Goal: Task Accomplishment & Management: Complete application form

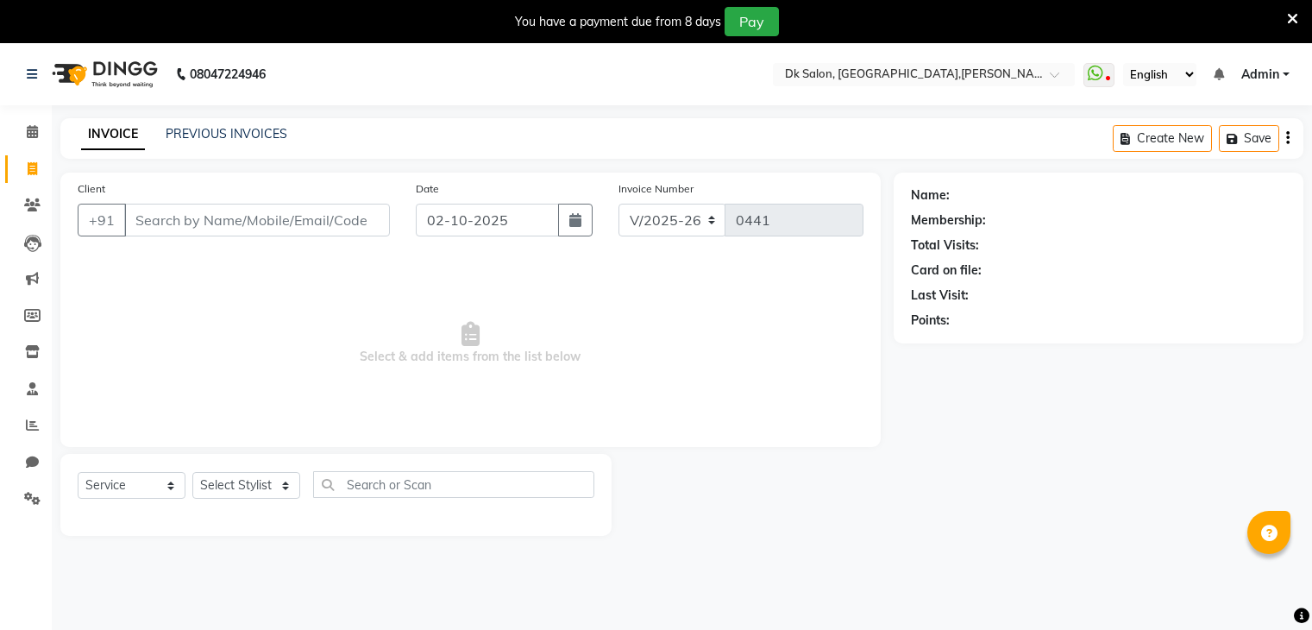
select select "8913"
select select "service"
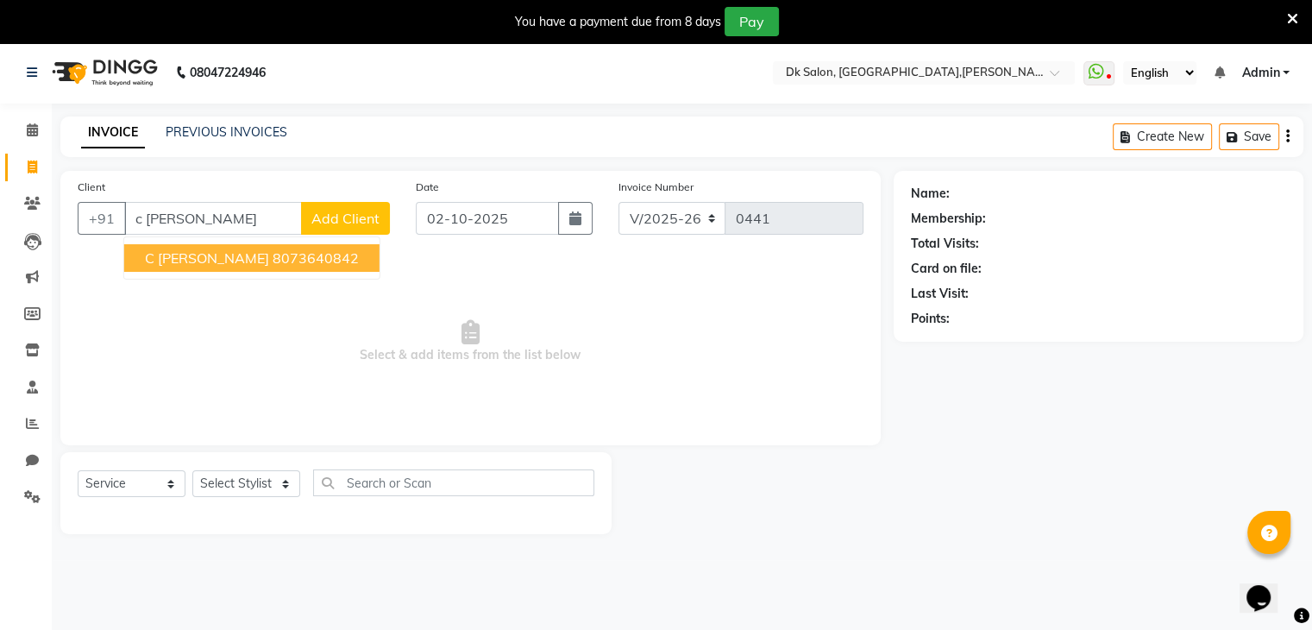
click at [203, 256] on span "C [PERSON_NAME]" at bounding box center [207, 257] width 124 height 17
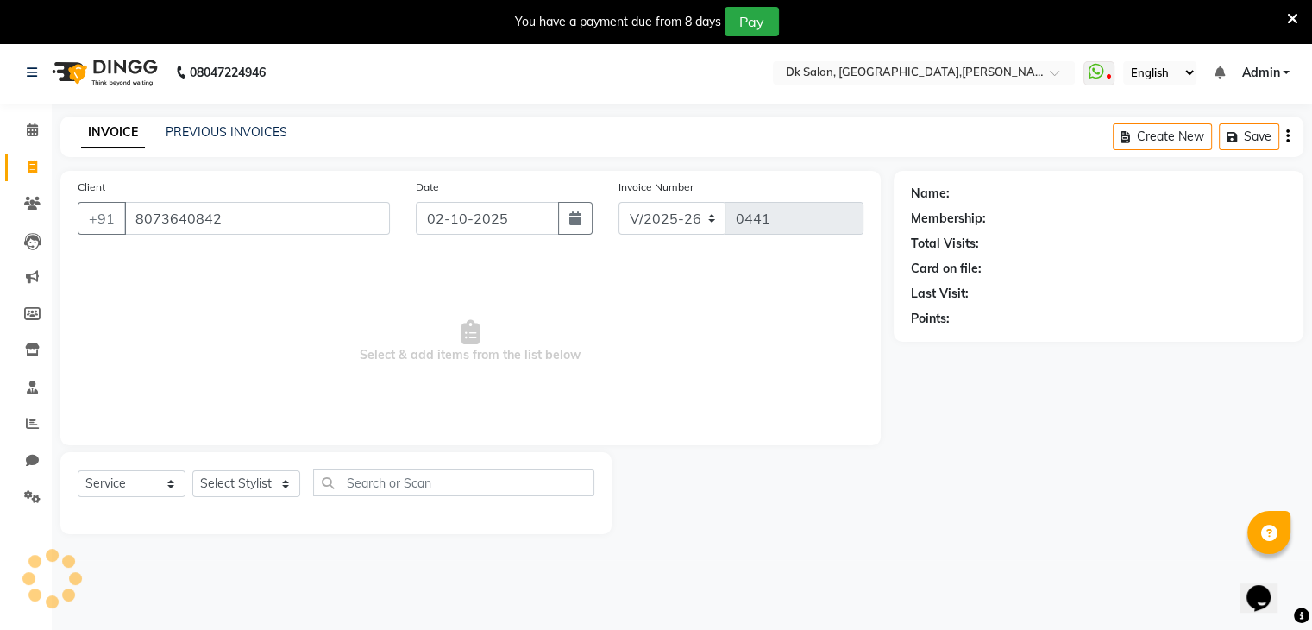
type input "8073640842"
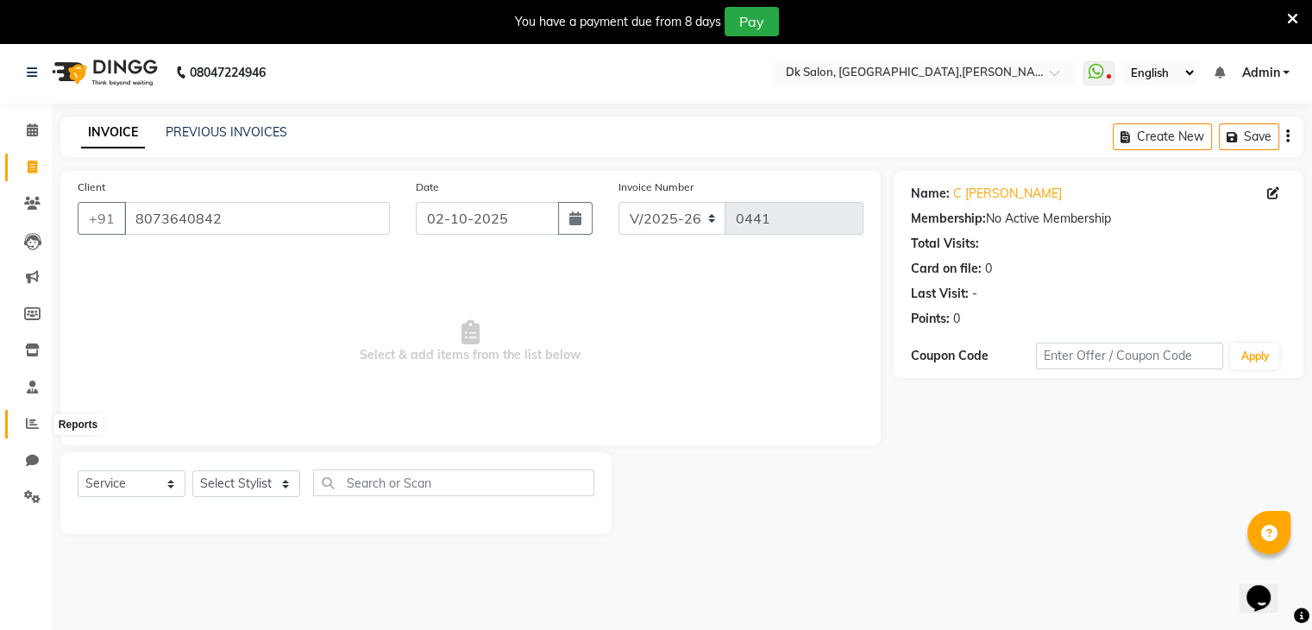
click at [28, 423] on icon at bounding box center [32, 423] width 13 height 13
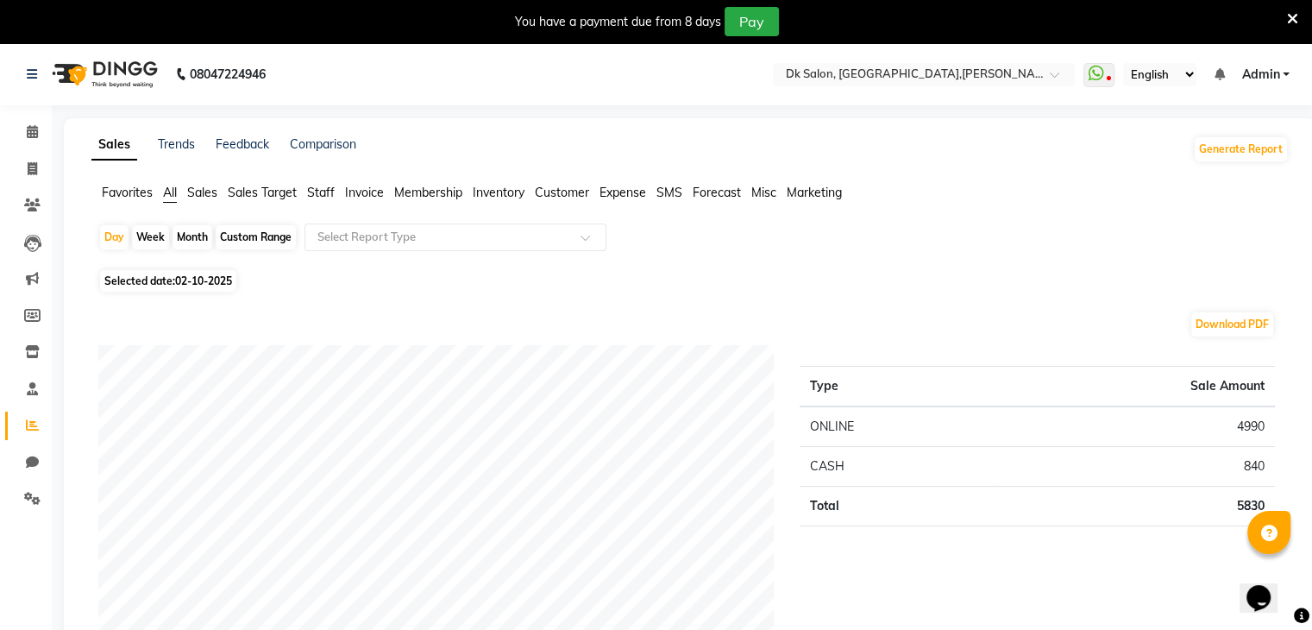
click at [191, 235] on div "Month" at bounding box center [192, 237] width 40 height 24
select select "10"
select select "2025"
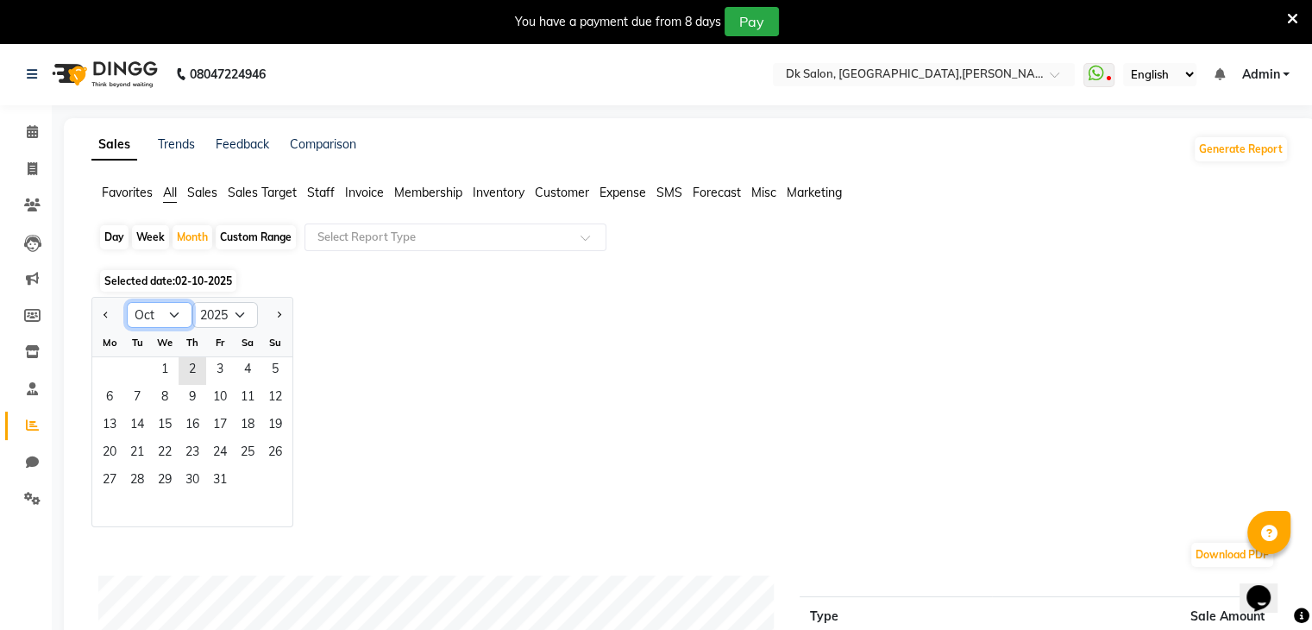
click at [148, 309] on select "Jan Feb Mar Apr May Jun [DATE] Aug Sep Oct Nov Dec" at bounding box center [160, 315] width 66 height 26
select select "9"
click at [127, 302] on select "Jan Feb Mar Apr May Jun [DATE] Aug Sep Oct Nov Dec" at bounding box center [160, 315] width 66 height 26
click at [330, 449] on div "Jan Feb Mar Apr May Jun [DATE] Aug Sep Oct Nov [DATE] 2016 2017 2018 2019 2020 …" at bounding box center [689, 412] width 1197 height 230
click at [160, 316] on select "Jan Feb Mar Apr May Jun [DATE] Aug Sep Oct Nov Dec" at bounding box center [160, 315] width 66 height 26
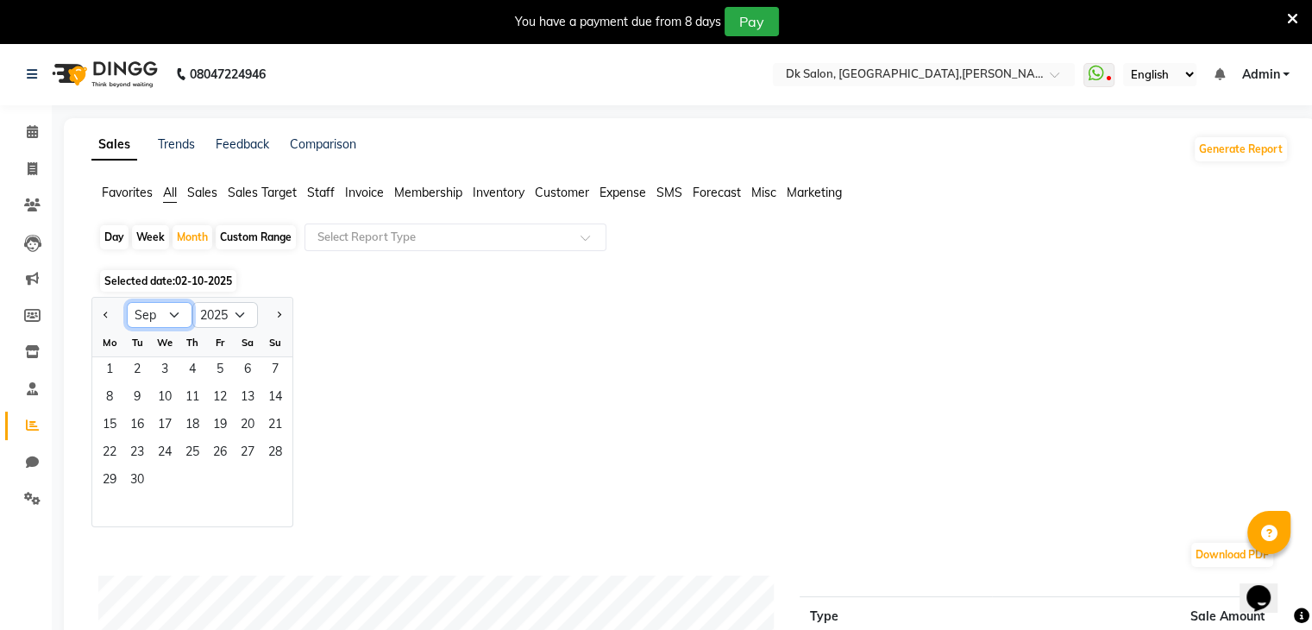
click at [127, 302] on select "Jan Feb Mar Apr May Jun [DATE] Aug Sep Oct Nov Dec" at bounding box center [160, 315] width 66 height 26
click at [401, 368] on div "Jan Feb Mar Apr May Jun [DATE] Aug Sep Oct Nov [DATE] 2016 2017 2018 2019 2020 …" at bounding box center [689, 412] width 1197 height 230
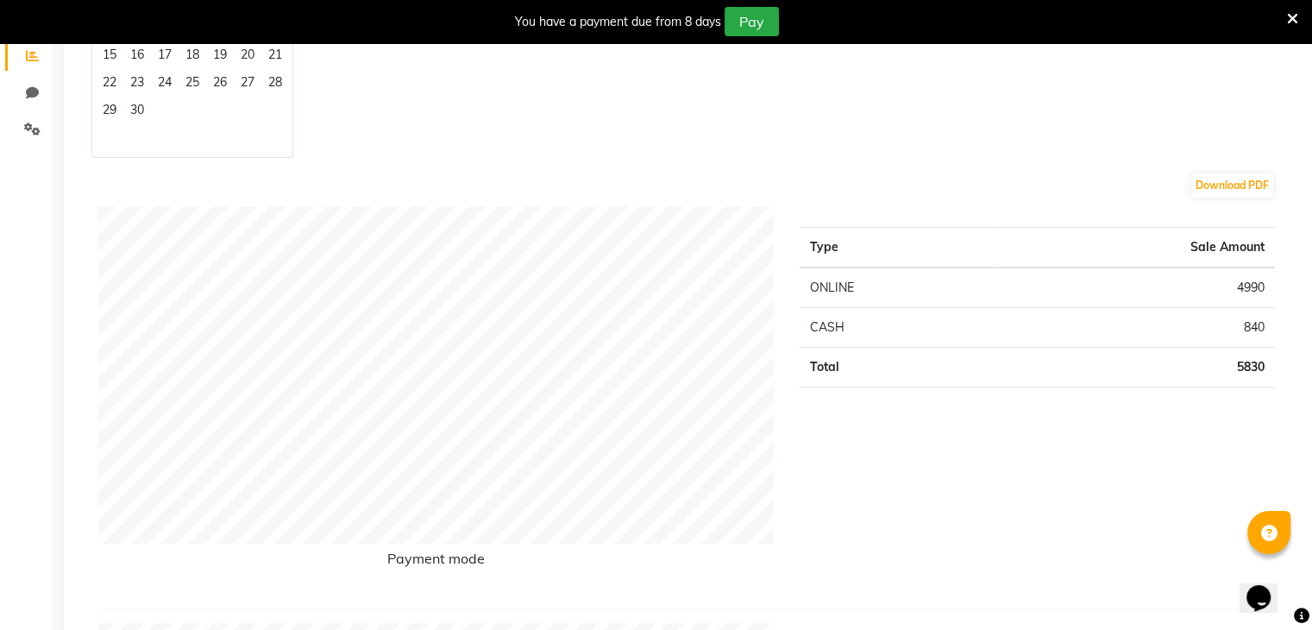
scroll to position [369, 0]
click at [1070, 349] on td "5830" at bounding box center [1133, 368] width 283 height 40
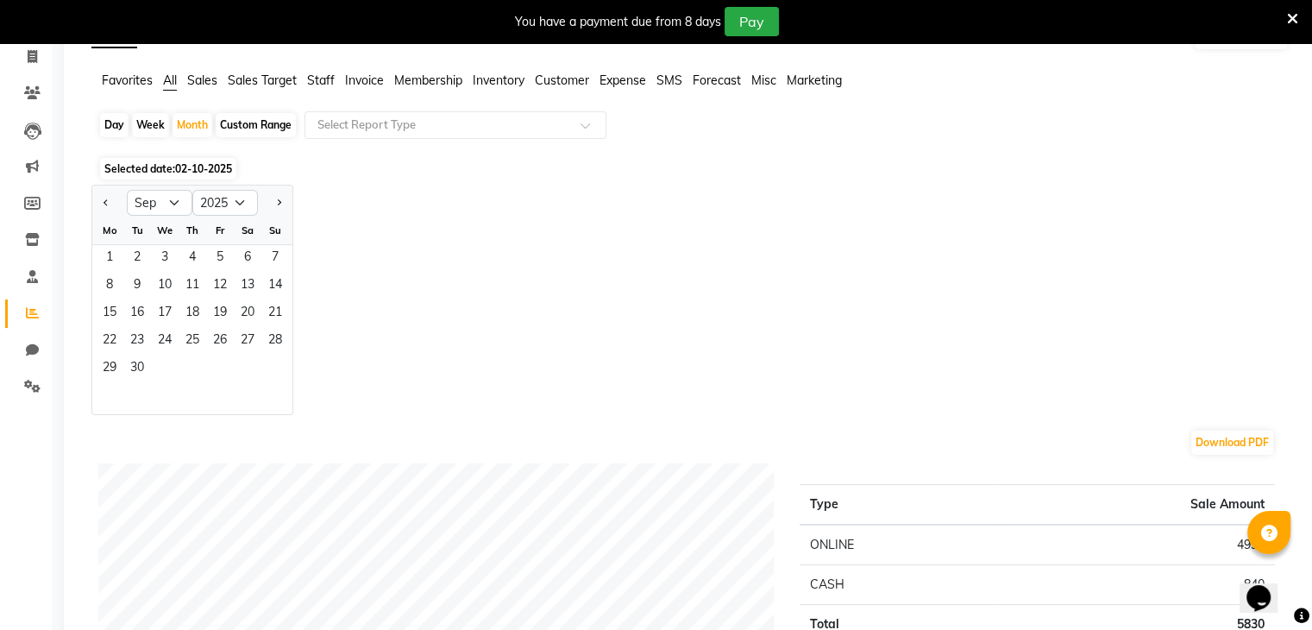
scroll to position [0, 0]
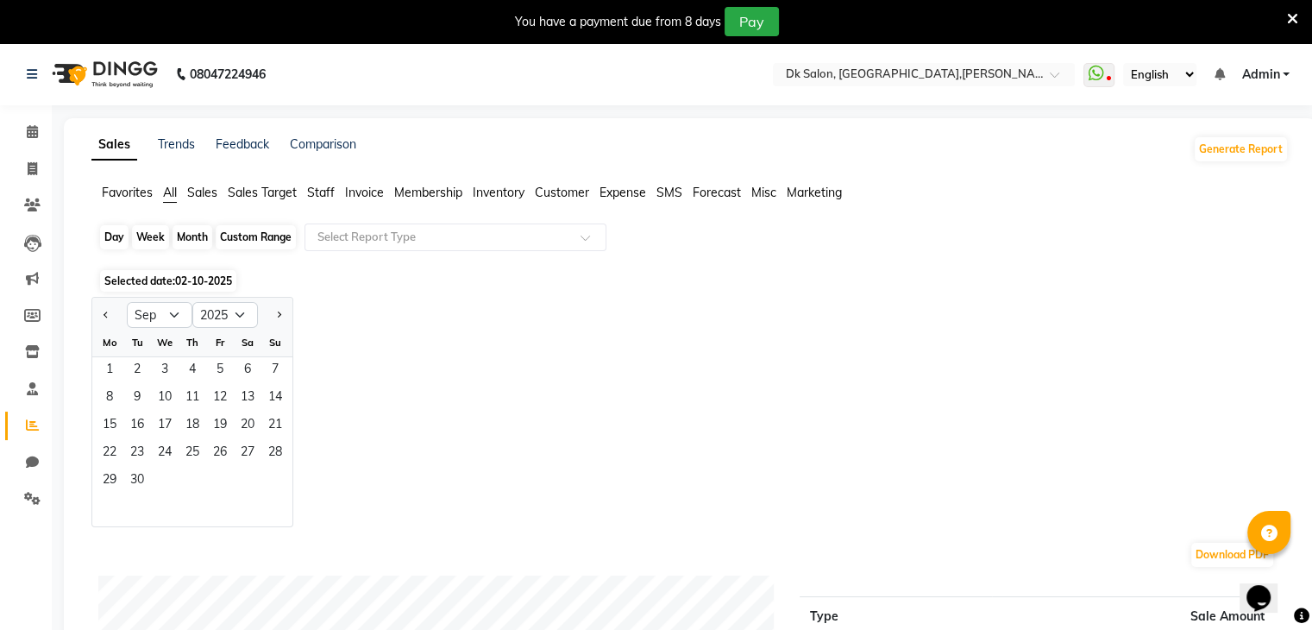
click at [186, 235] on div "Month" at bounding box center [192, 237] width 40 height 24
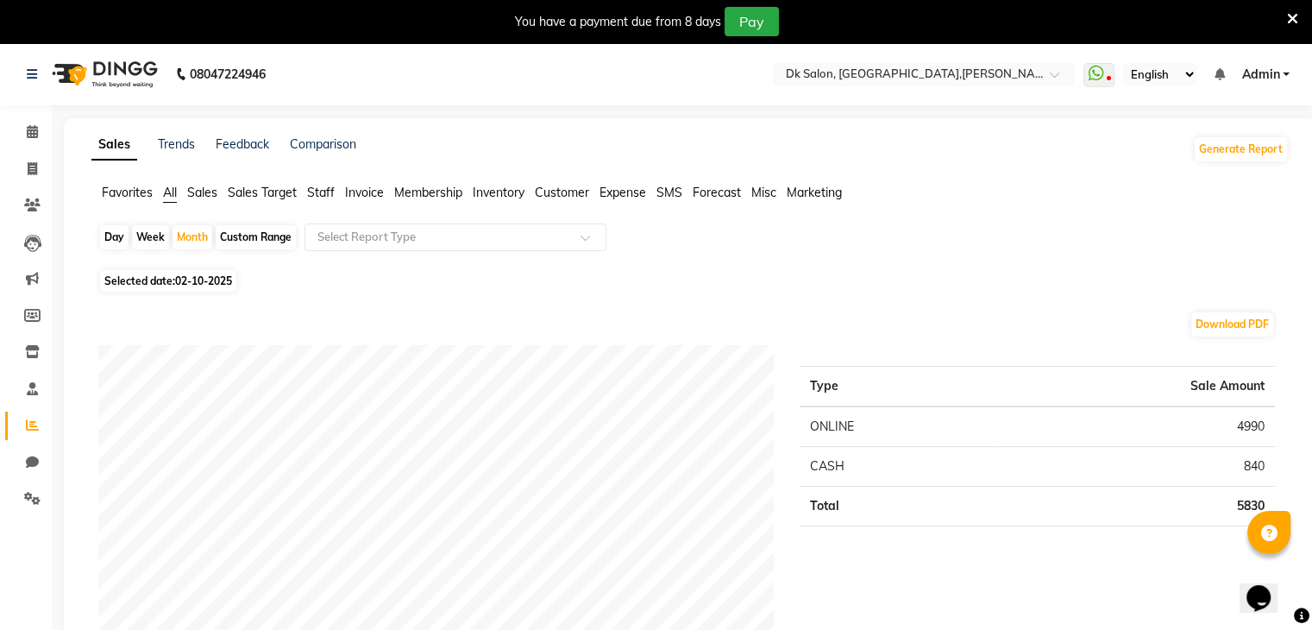
click at [158, 282] on span "Selected date: [DATE]" at bounding box center [168, 281] width 136 height 22
select select "10"
select select "2025"
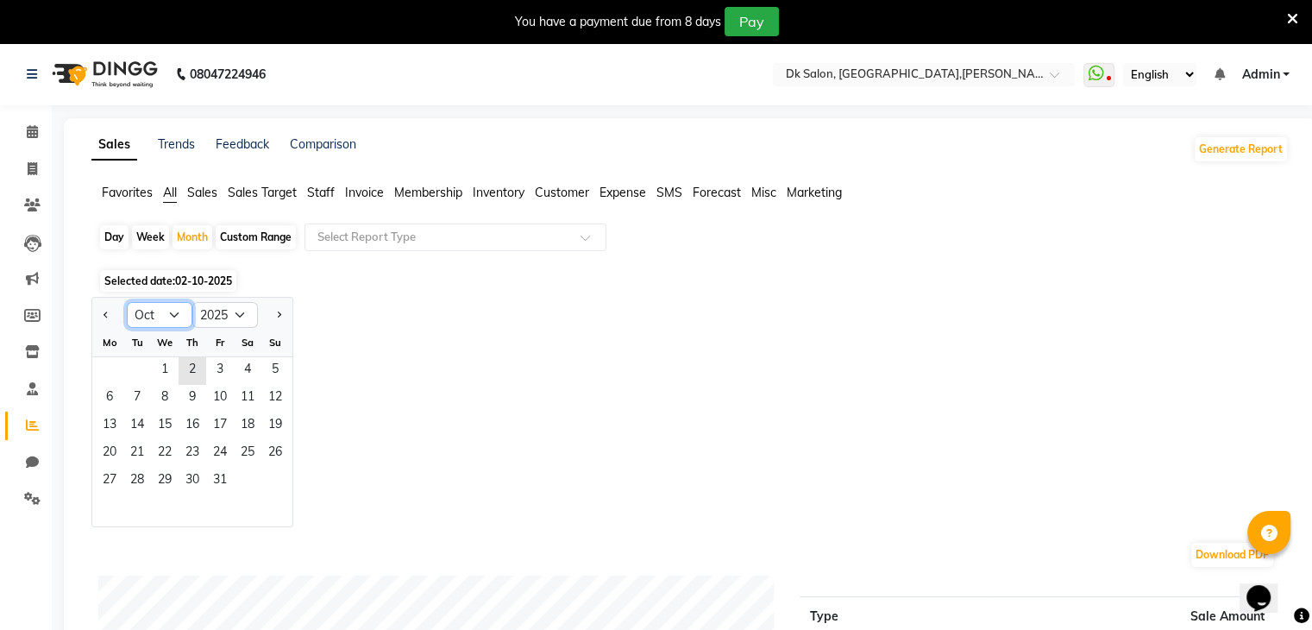
click at [149, 307] on select "Jan Feb Mar Apr May Jun [DATE] Aug Sep Oct Nov Dec" at bounding box center [160, 315] width 66 height 26
click at [127, 302] on select "Jan Feb Mar Apr May Jun [DATE] Aug Sep Oct Nov Dec" at bounding box center [160, 315] width 66 height 26
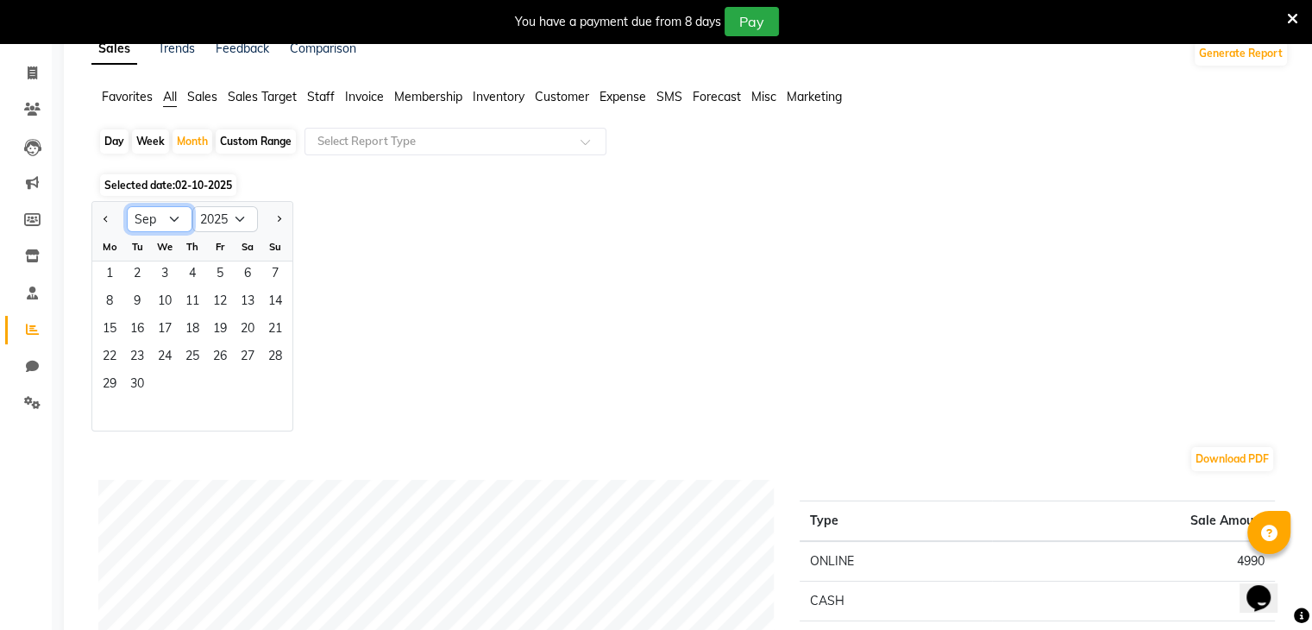
scroll to position [97, 0]
click at [275, 216] on button "Next month" at bounding box center [279, 218] width 14 height 28
select select "10"
click at [22, 69] on span at bounding box center [32, 73] width 30 height 20
select select "8913"
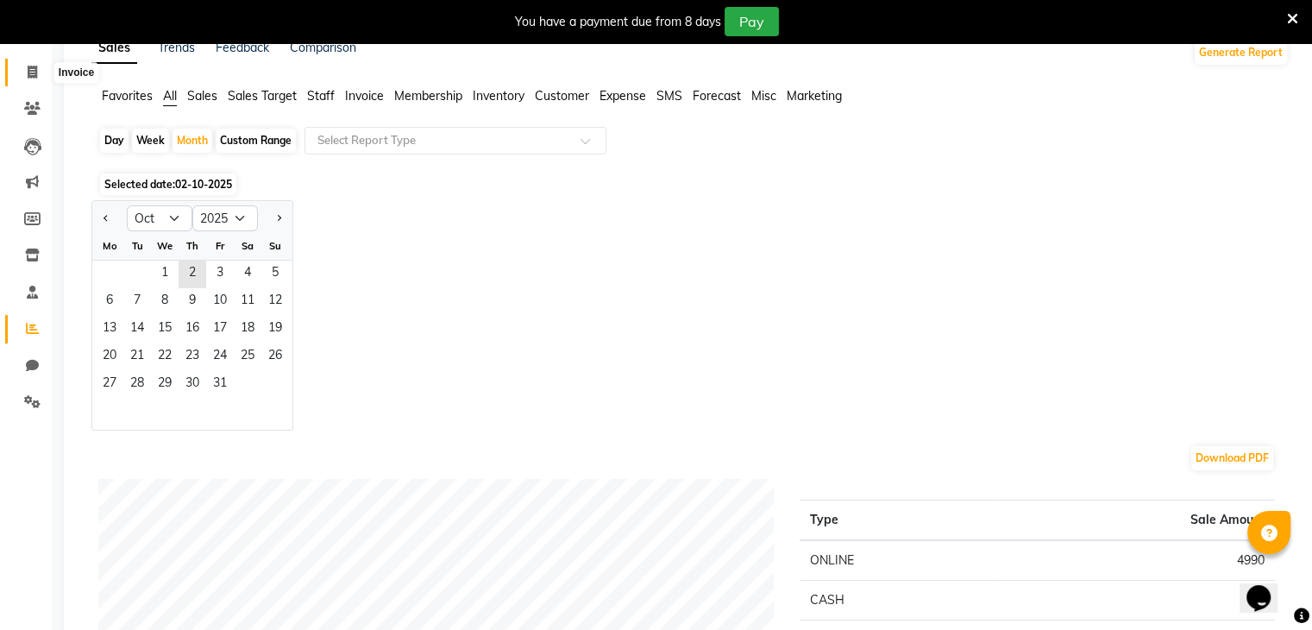
select select "service"
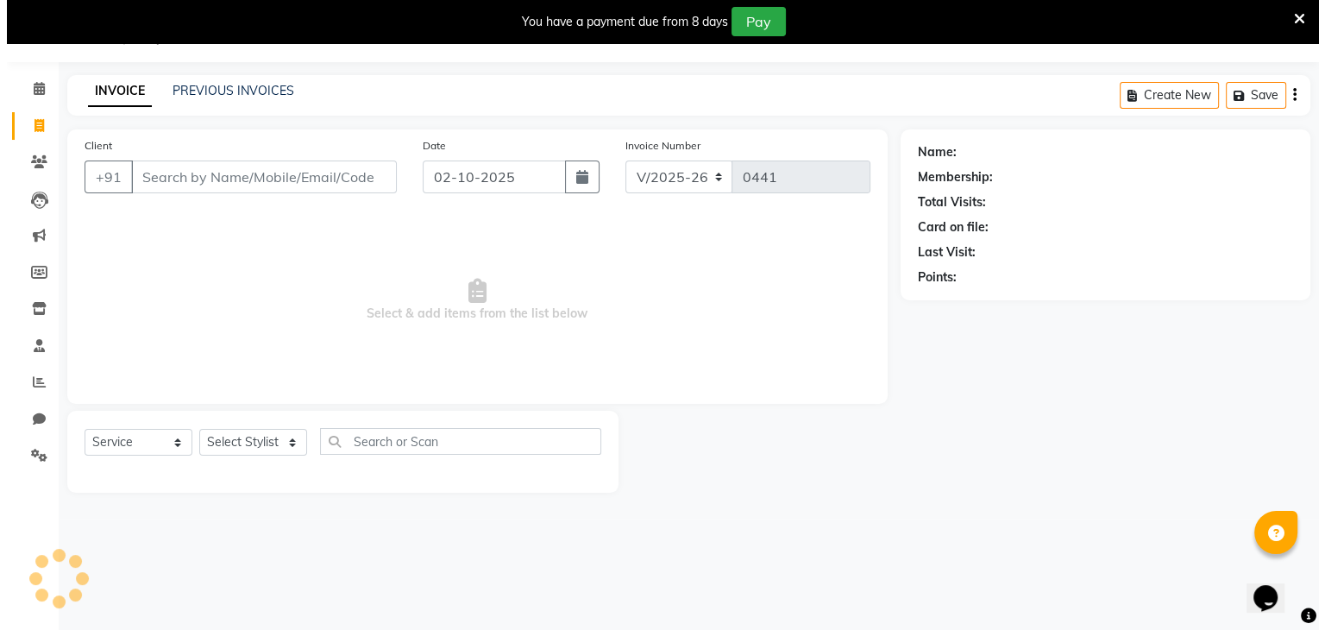
scroll to position [43, 0]
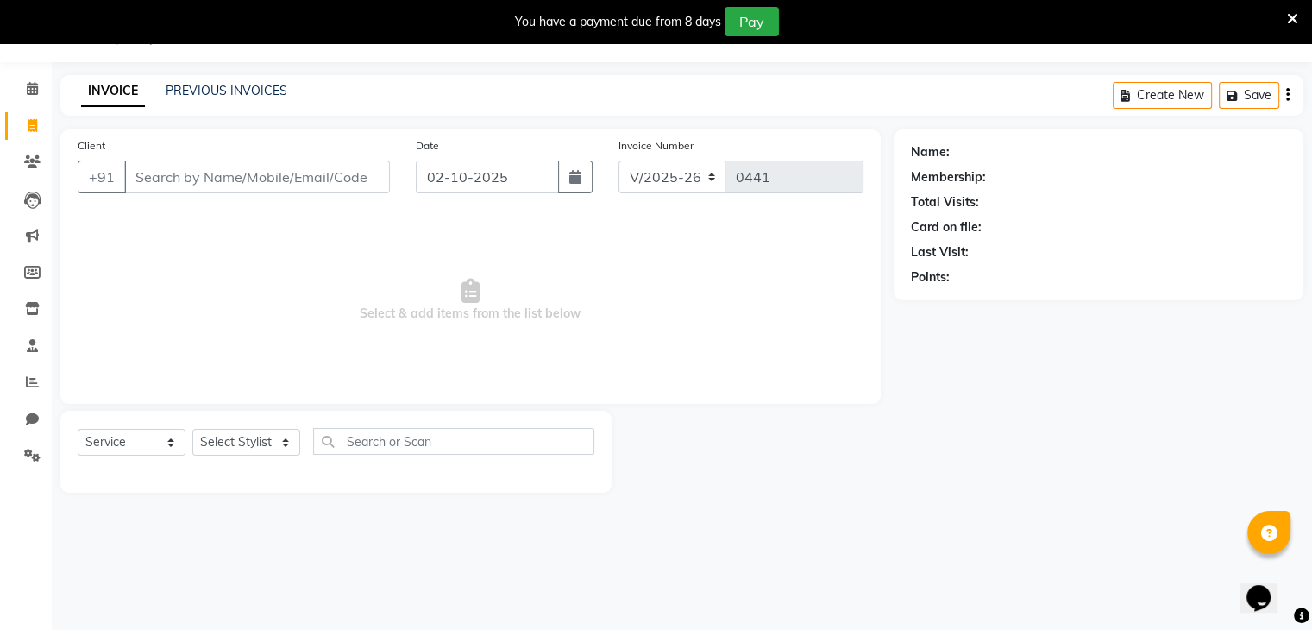
click at [194, 185] on input "Client" at bounding box center [257, 176] width 266 height 33
type input "7828884343"
click at [341, 183] on span "Add Client" at bounding box center [345, 176] width 68 height 17
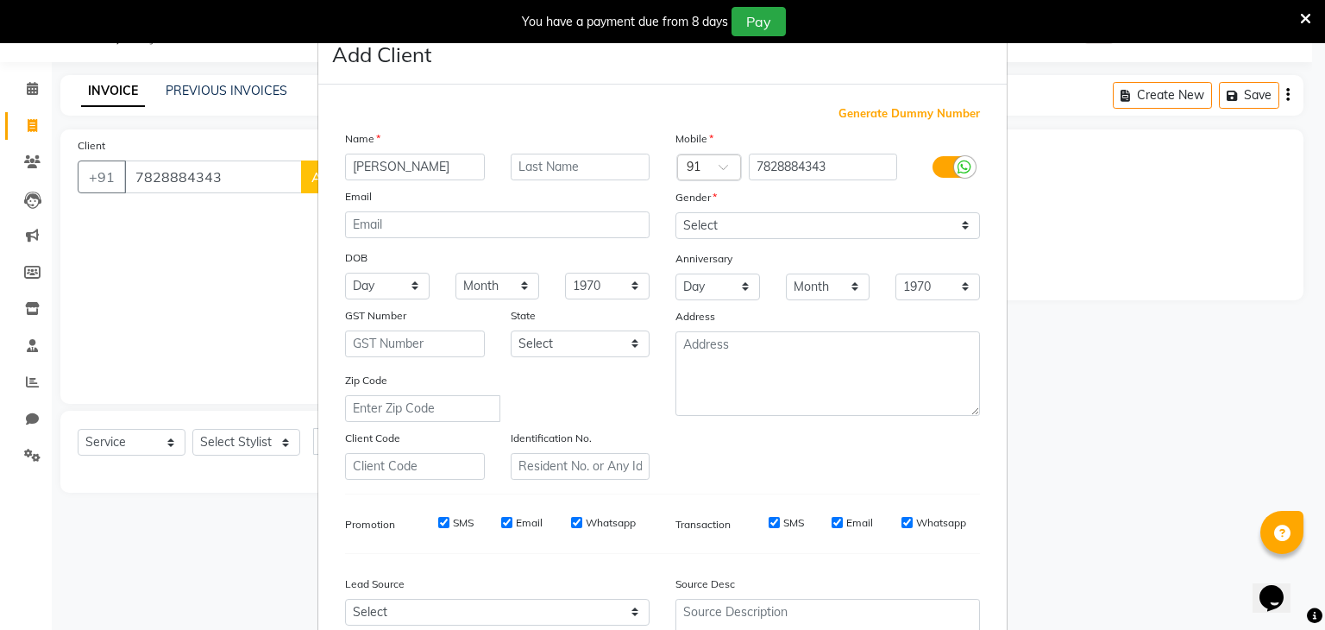
type input "[PERSON_NAME]"
click at [552, 165] on input "text" at bounding box center [581, 167] width 140 height 27
type input "[PERSON_NAME]"
click at [719, 221] on select "Select [DEMOGRAPHIC_DATA] [DEMOGRAPHIC_DATA] Other Prefer Not To Say" at bounding box center [827, 225] width 304 height 27
select select "[DEMOGRAPHIC_DATA]"
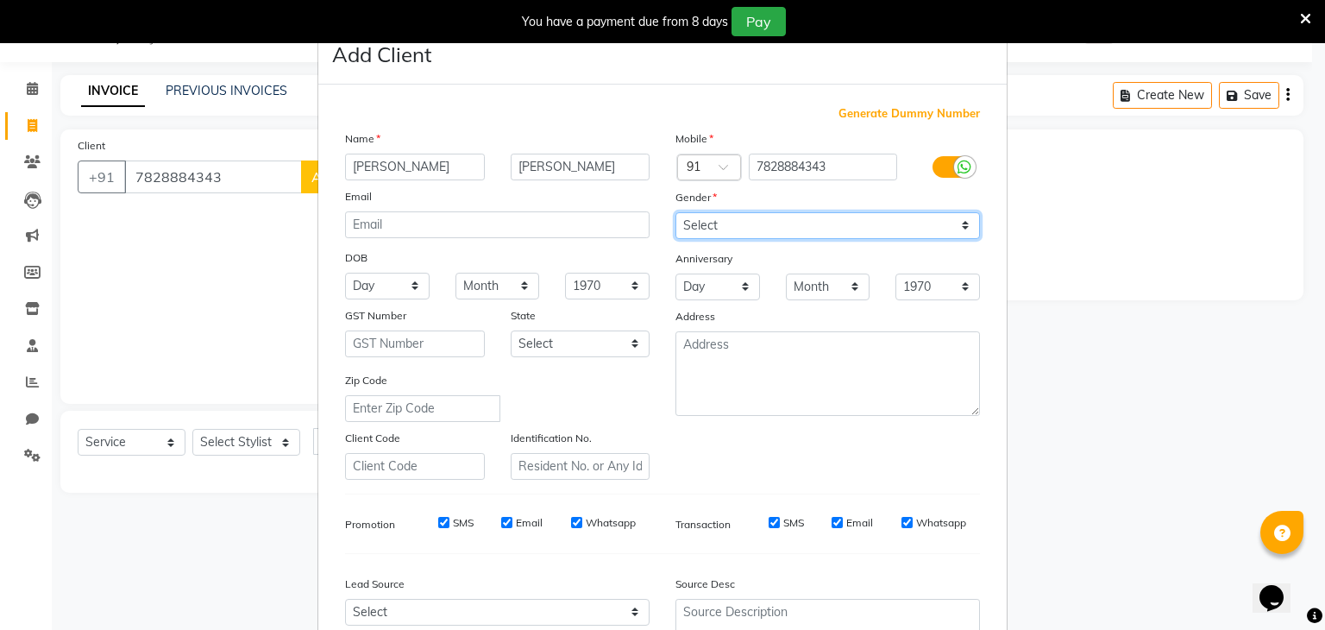
click at [675, 213] on select "Select [DEMOGRAPHIC_DATA] [DEMOGRAPHIC_DATA] Other Prefer Not To Say" at bounding box center [827, 225] width 304 height 27
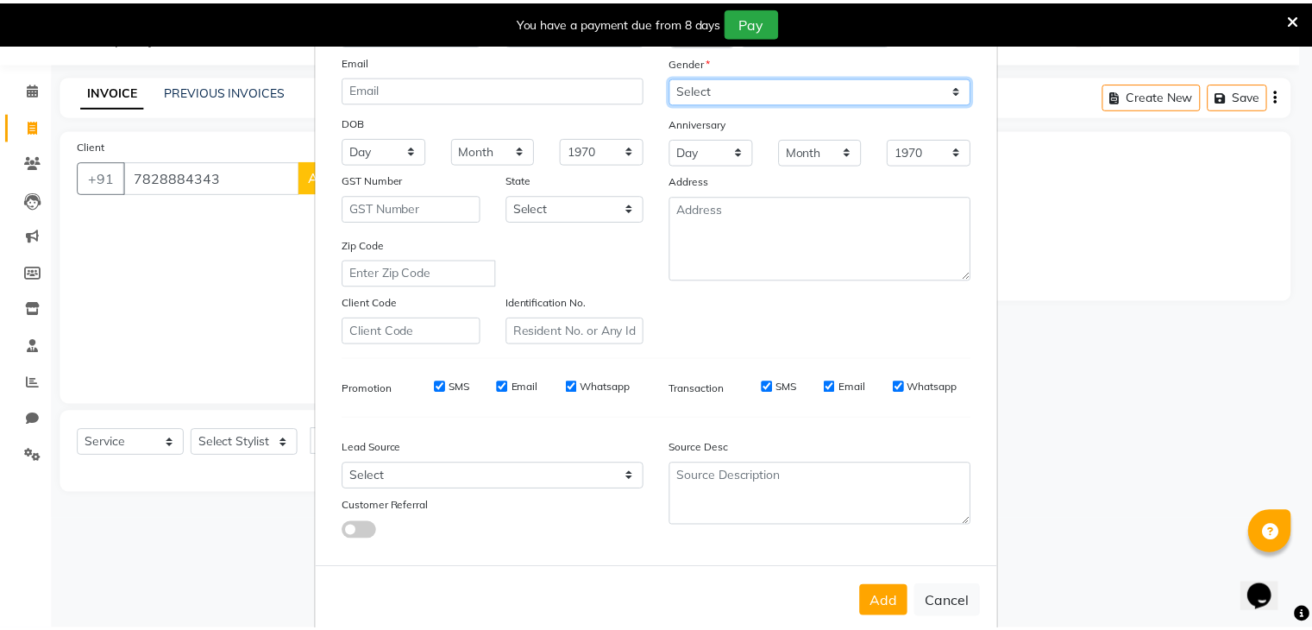
scroll to position [175, 0]
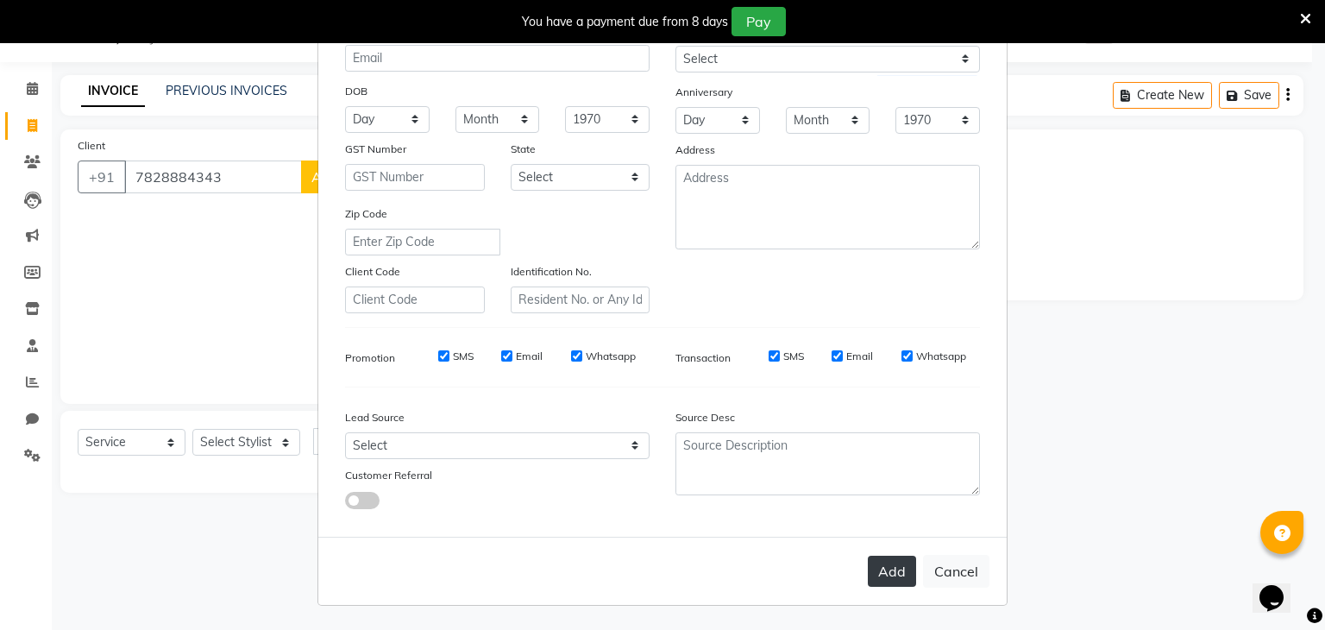
click at [880, 567] on button "Add" at bounding box center [892, 570] width 48 height 31
select select
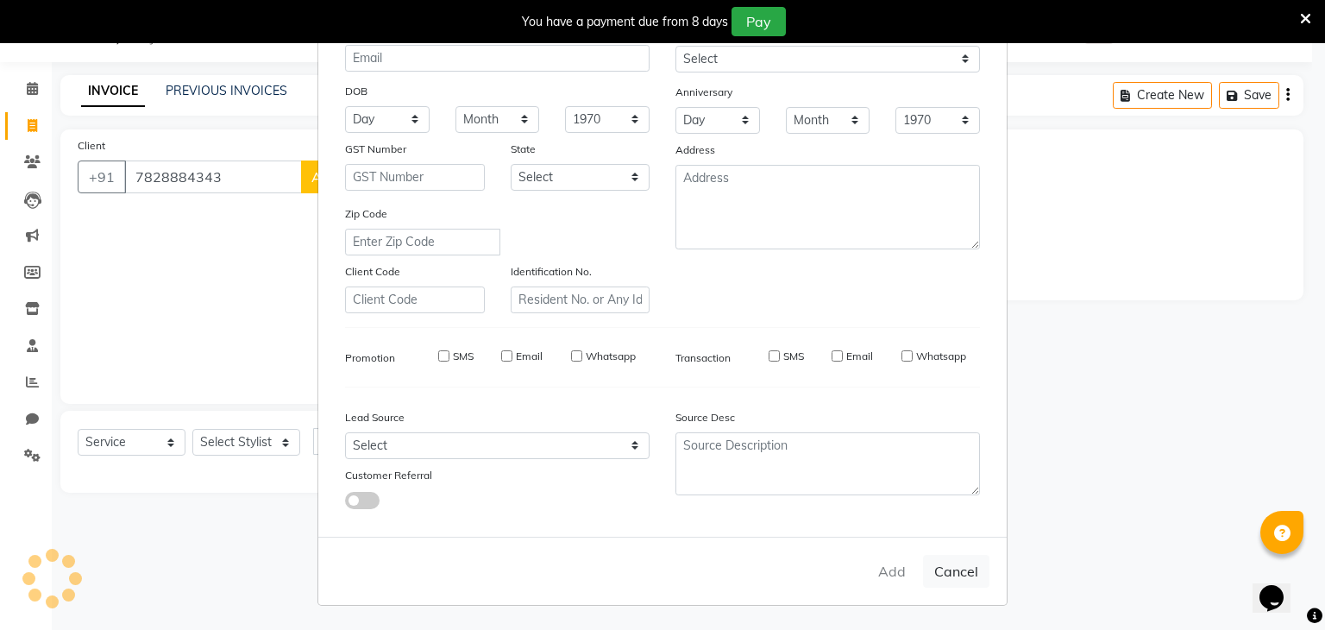
select select
checkbox input "false"
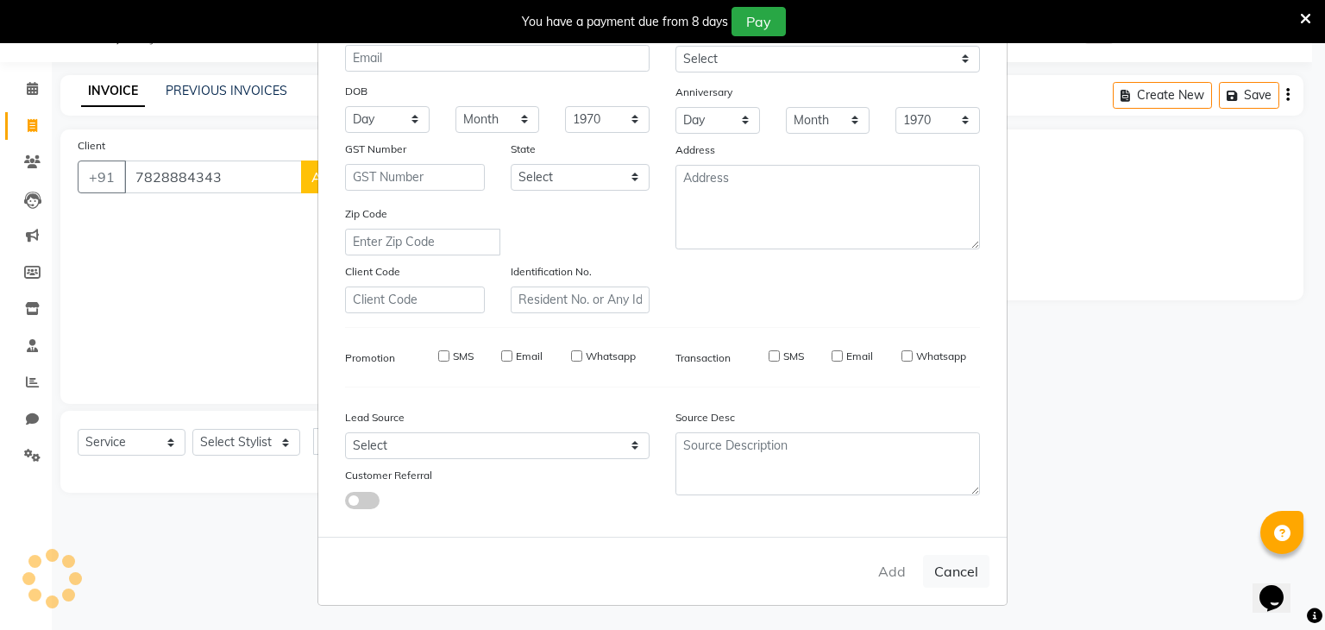
checkbox input "false"
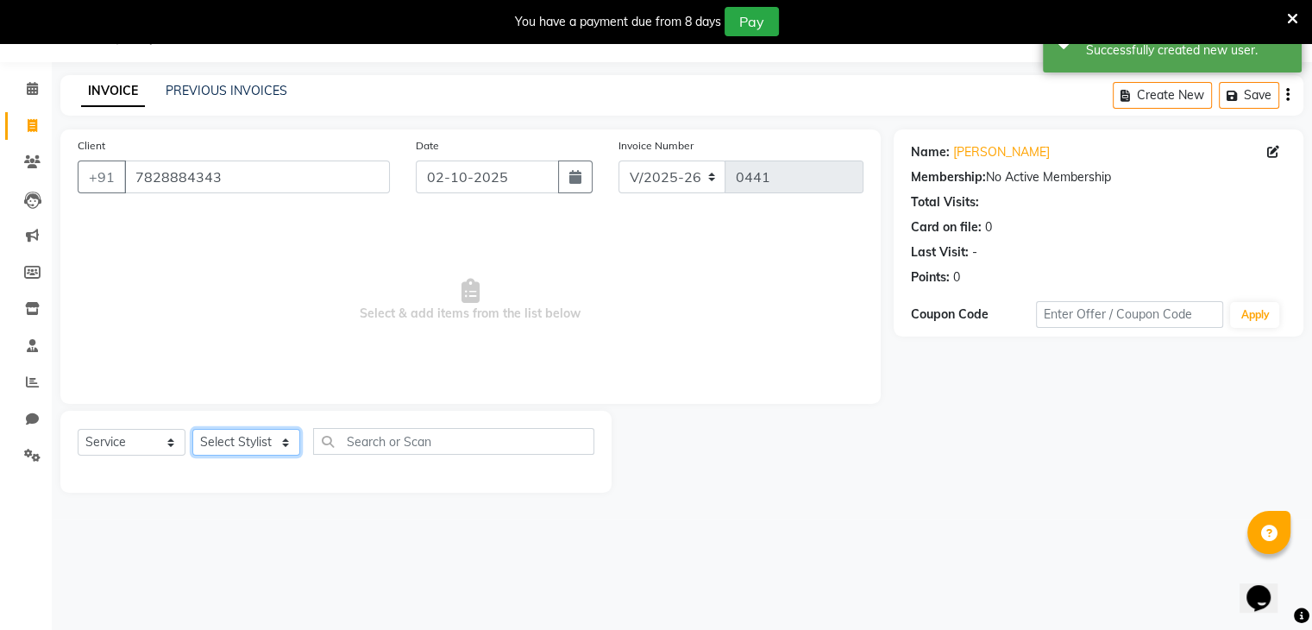
click at [254, 436] on select "Select Stylist [PERSON_NAME] [PERSON_NAME] [MEDICAL_DATA] [PERSON_NAME] [PERSON…" at bounding box center [246, 442] width 108 height 27
select select "90620"
click at [192, 430] on select "Select Stylist [PERSON_NAME] [PERSON_NAME] [MEDICAL_DATA] [PERSON_NAME] [PERSON…" at bounding box center [246, 442] width 108 height 27
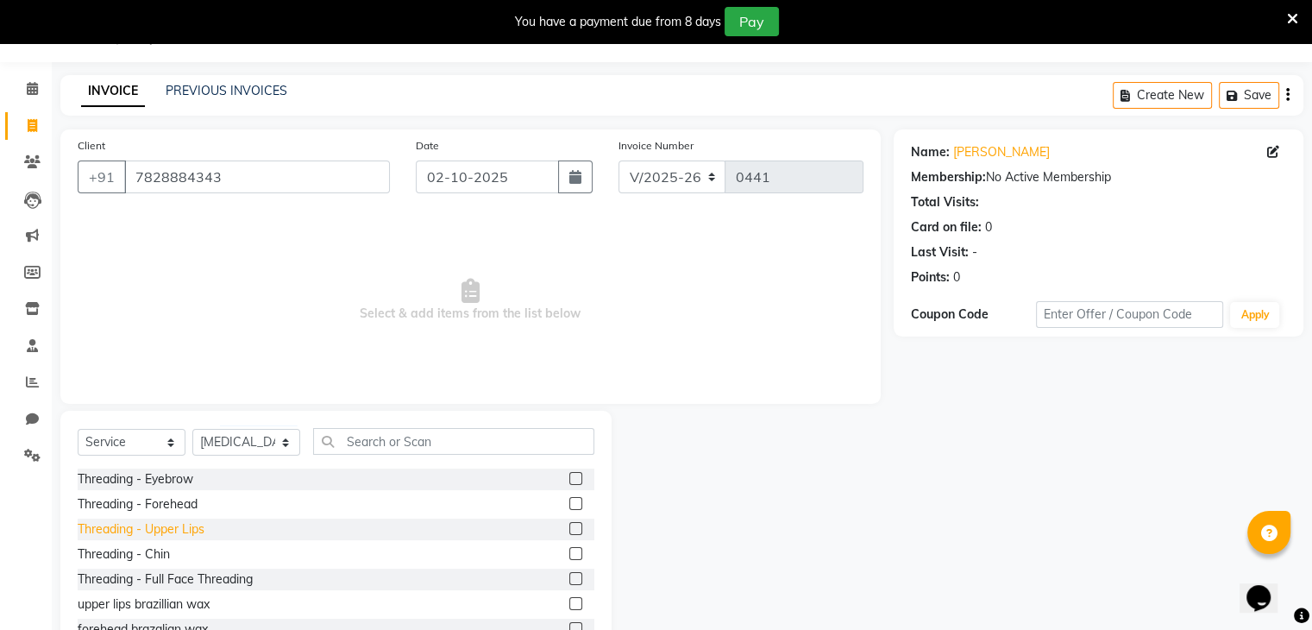
click at [173, 529] on div "Threading - Upper Lips" at bounding box center [141, 529] width 127 height 18
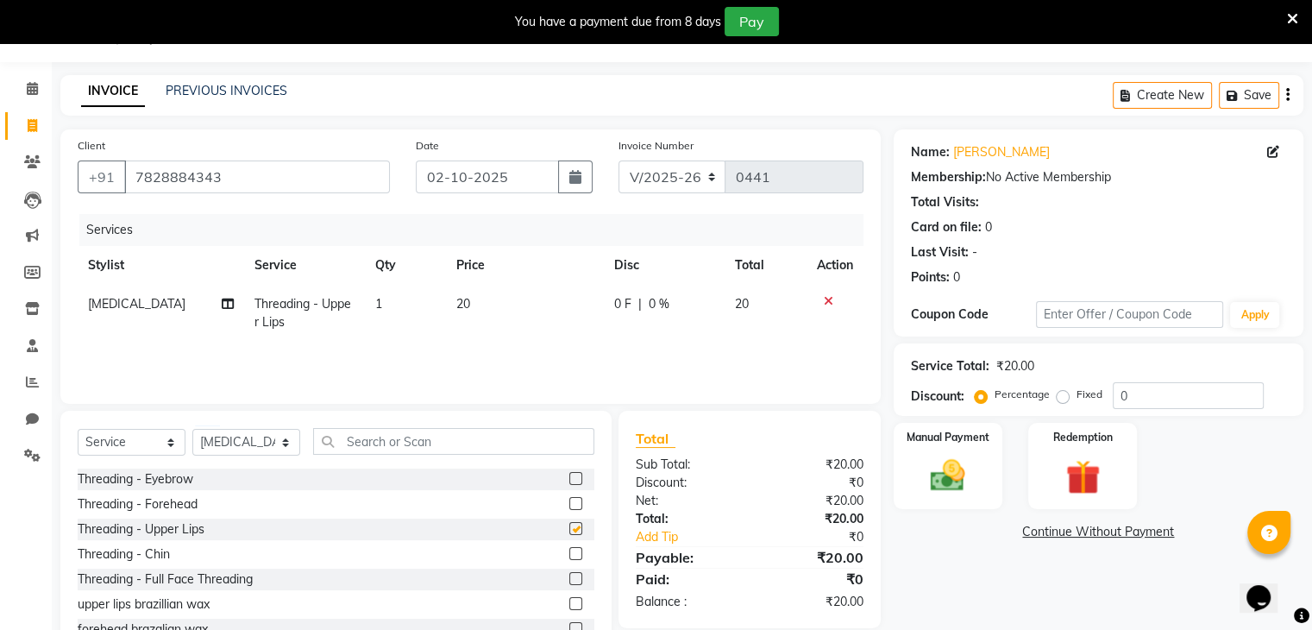
checkbox input "false"
click at [170, 549] on div "Threading - Chin" at bounding box center [124, 554] width 92 height 18
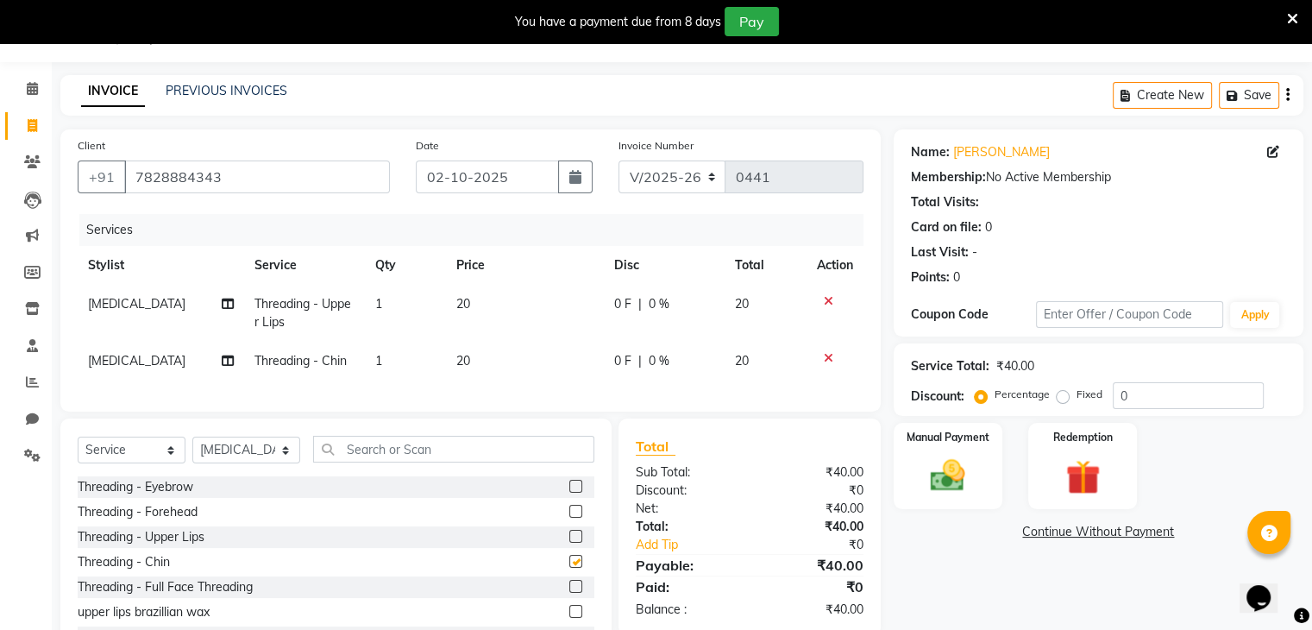
checkbox input "false"
click at [244, 463] on select "Select Stylist [PERSON_NAME] [PERSON_NAME] [MEDICAL_DATA] [PERSON_NAME] [PERSON…" at bounding box center [246, 449] width 108 height 27
select select "90539"
click at [192, 450] on select "Select Stylist [PERSON_NAME] [PERSON_NAME] [MEDICAL_DATA] [PERSON_NAME] [PERSON…" at bounding box center [246, 449] width 108 height 27
click at [398, 462] on input "text" at bounding box center [453, 449] width 281 height 27
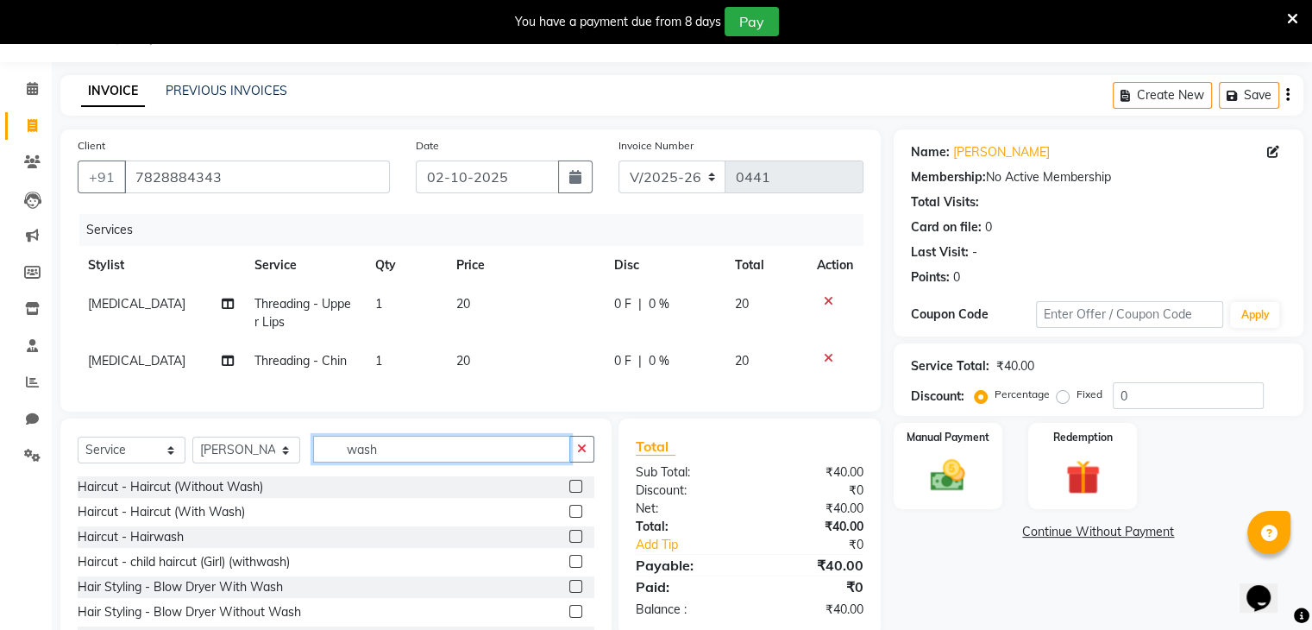
type input "wash"
click at [191, 543] on div "Haircut - Hairwash" at bounding box center [336, 537] width 517 height 22
click at [136, 546] on div "Haircut - Hairwash" at bounding box center [131, 537] width 106 height 18
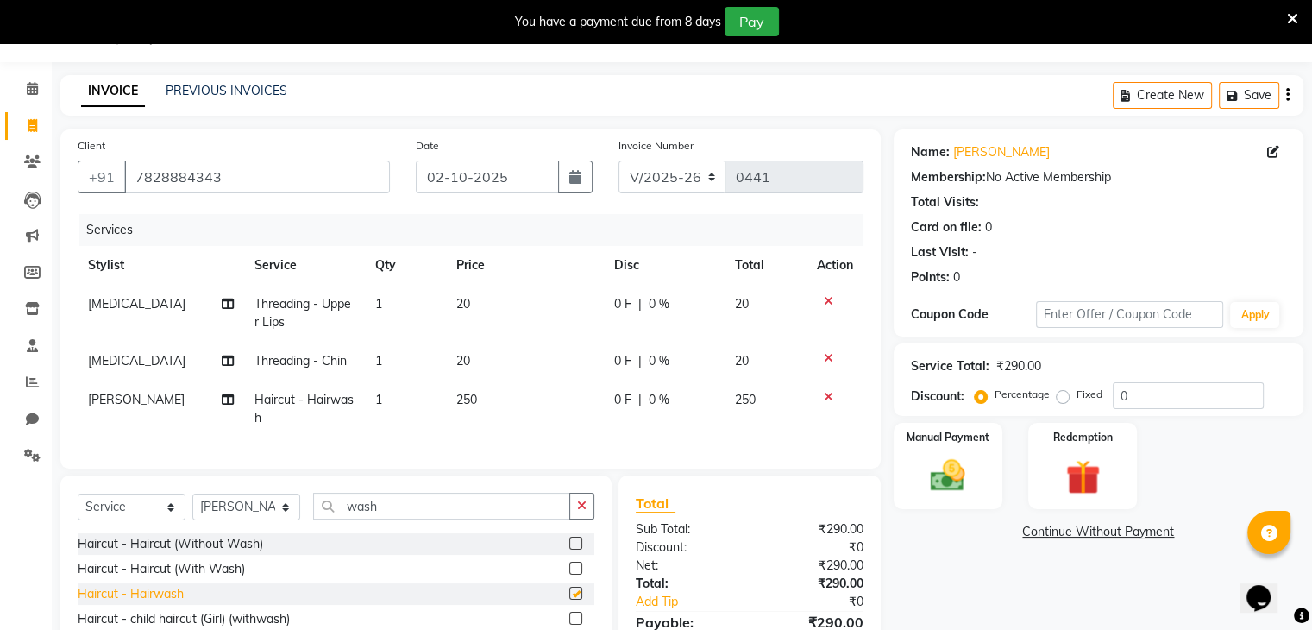
checkbox input "false"
click at [136, 548] on div "Haircut - Haircut (Without Wash)" at bounding box center [170, 544] width 185 height 18
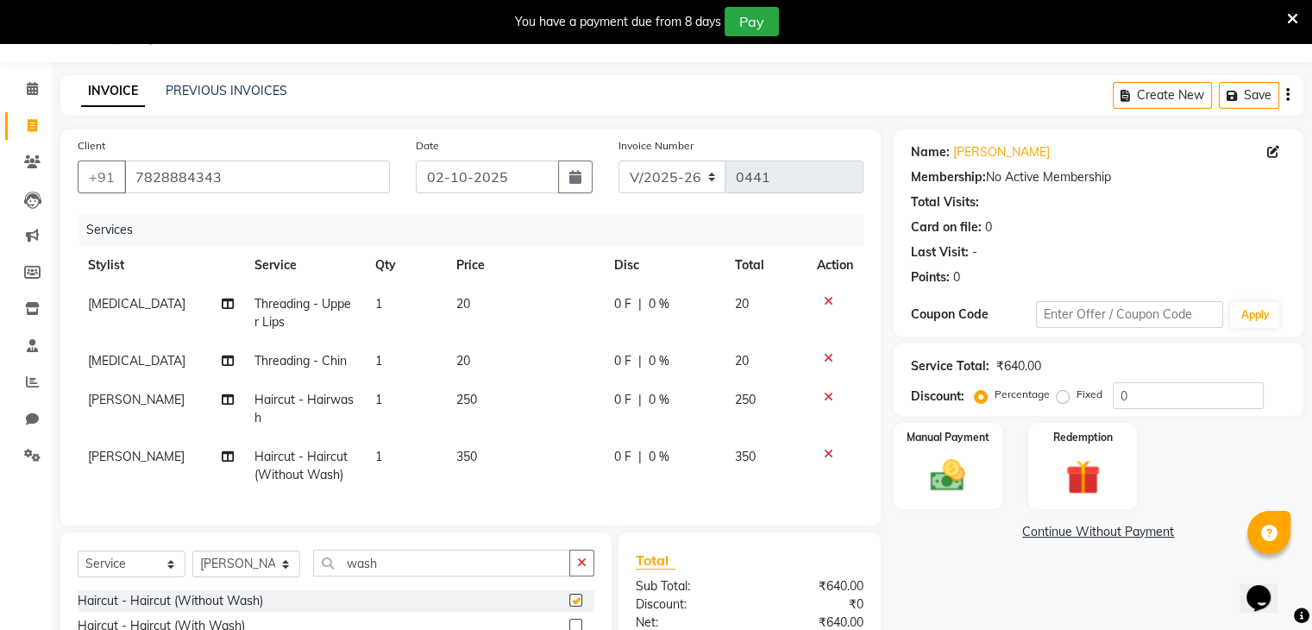
scroll to position [240, 0]
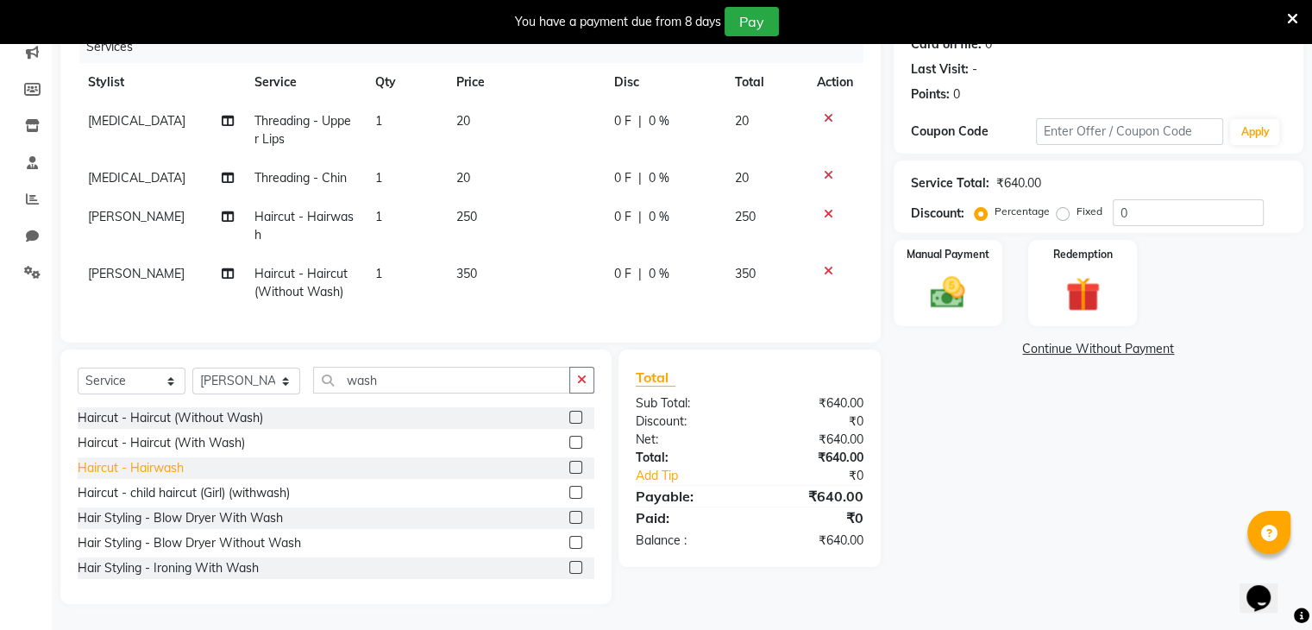
checkbox input "false"
click at [830, 265] on icon at bounding box center [828, 271] width 9 height 12
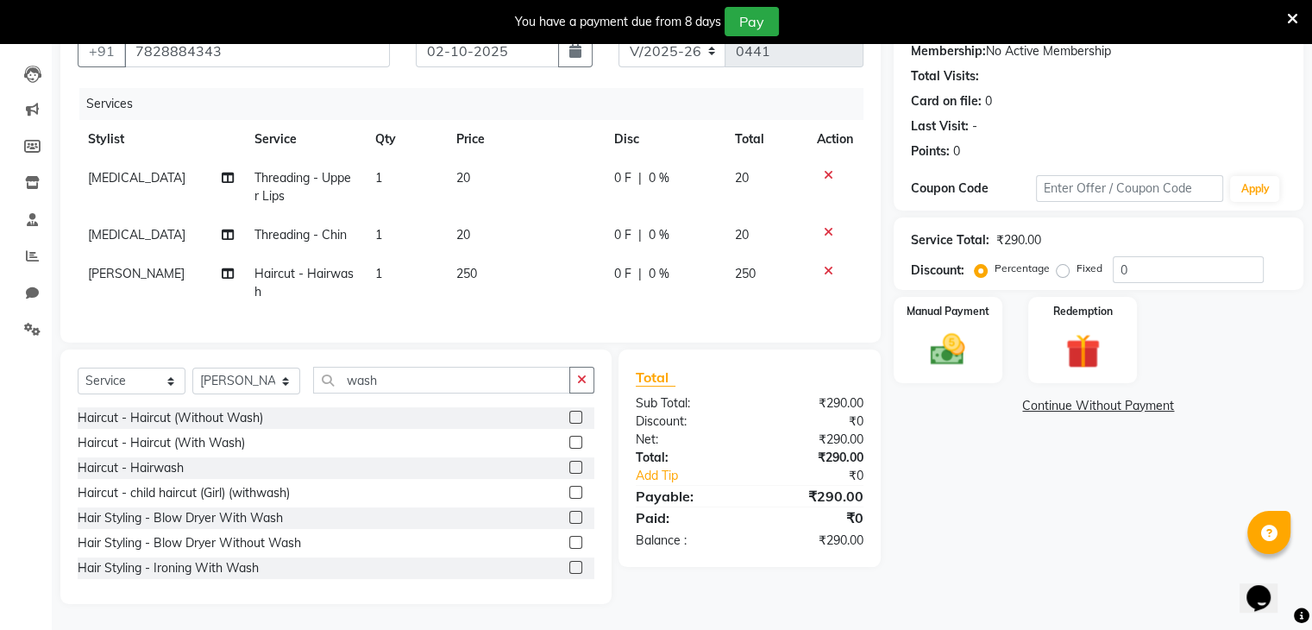
scroll to position [183, 0]
click at [945, 329] on img at bounding box center [948, 349] width 58 height 41
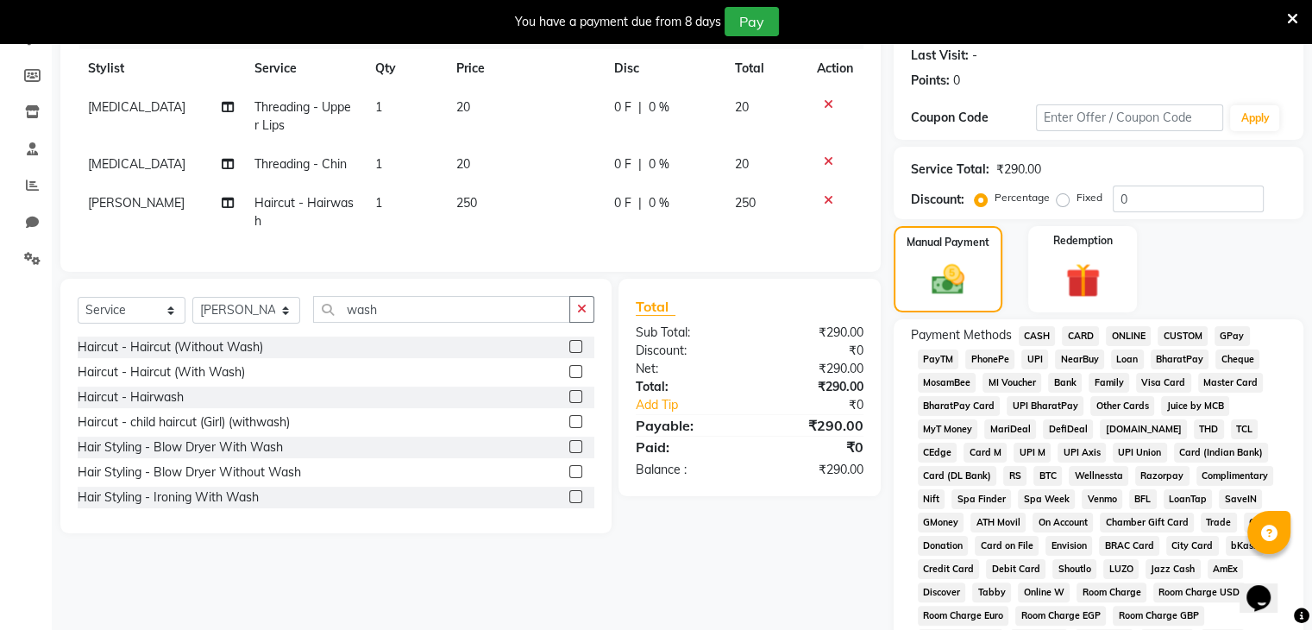
click at [1126, 332] on span "ONLINE" at bounding box center [1128, 336] width 45 height 20
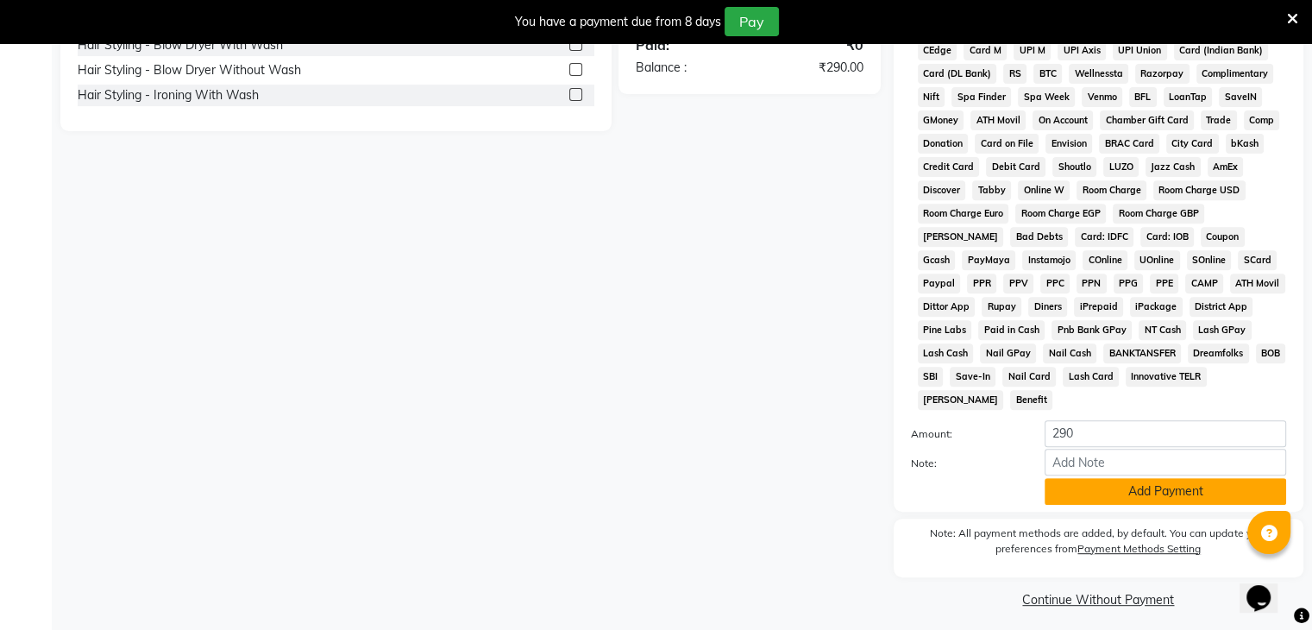
click at [1156, 478] on button "Add Payment" at bounding box center [1164, 491] width 241 height 27
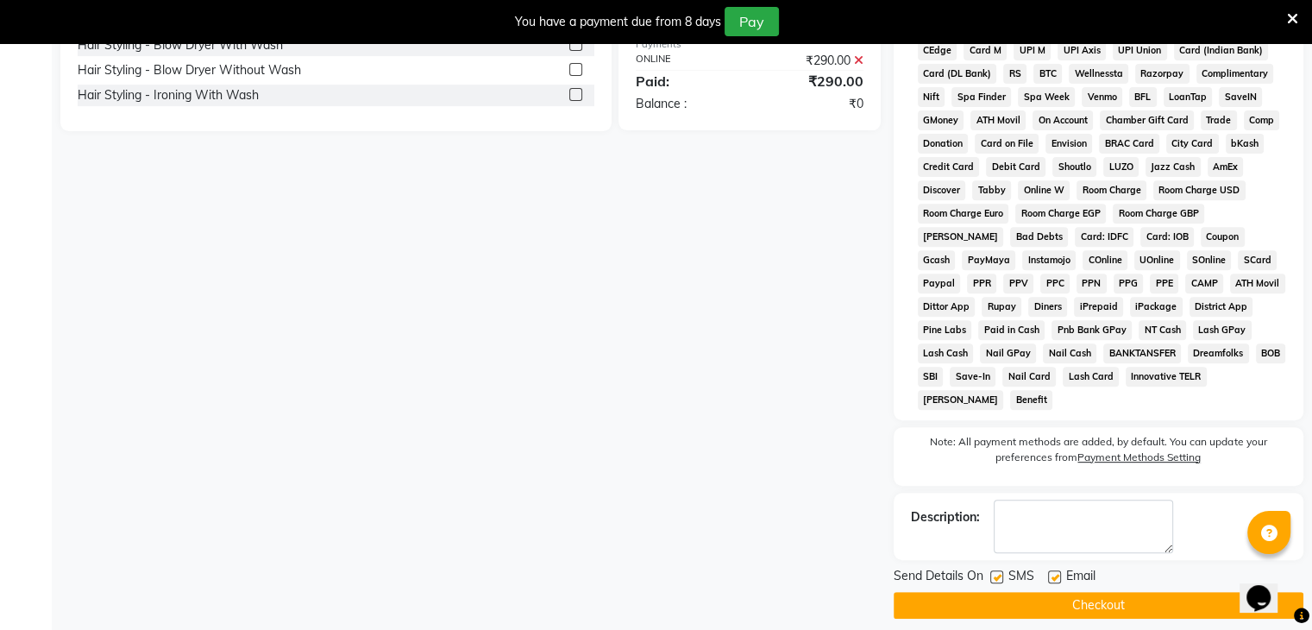
click at [1163, 592] on button "Checkout" at bounding box center [1099, 605] width 410 height 27
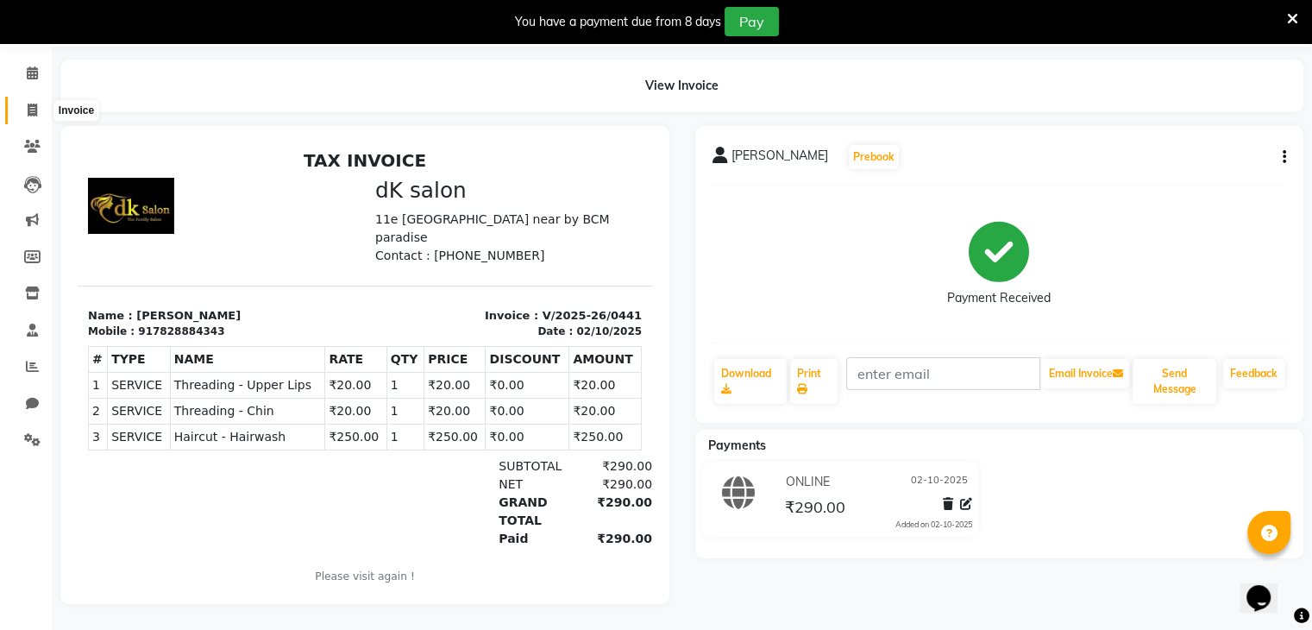
click at [28, 103] on icon at bounding box center [32, 109] width 9 height 13
select select "8913"
select select "service"
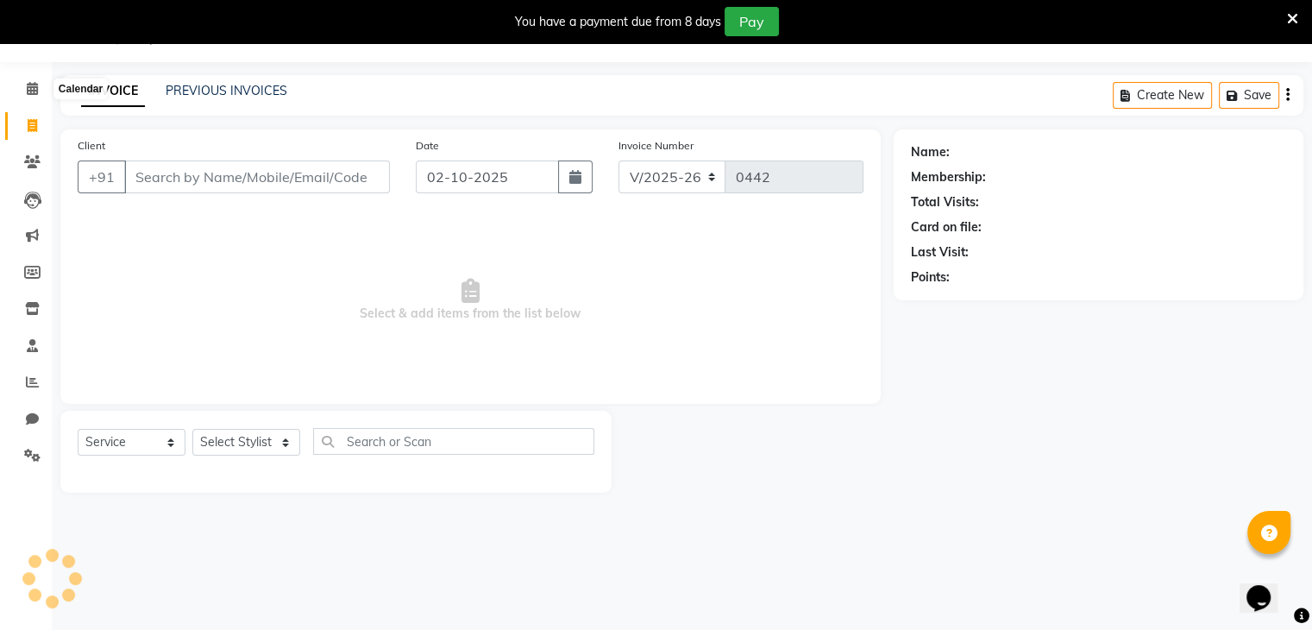
scroll to position [43, 0]
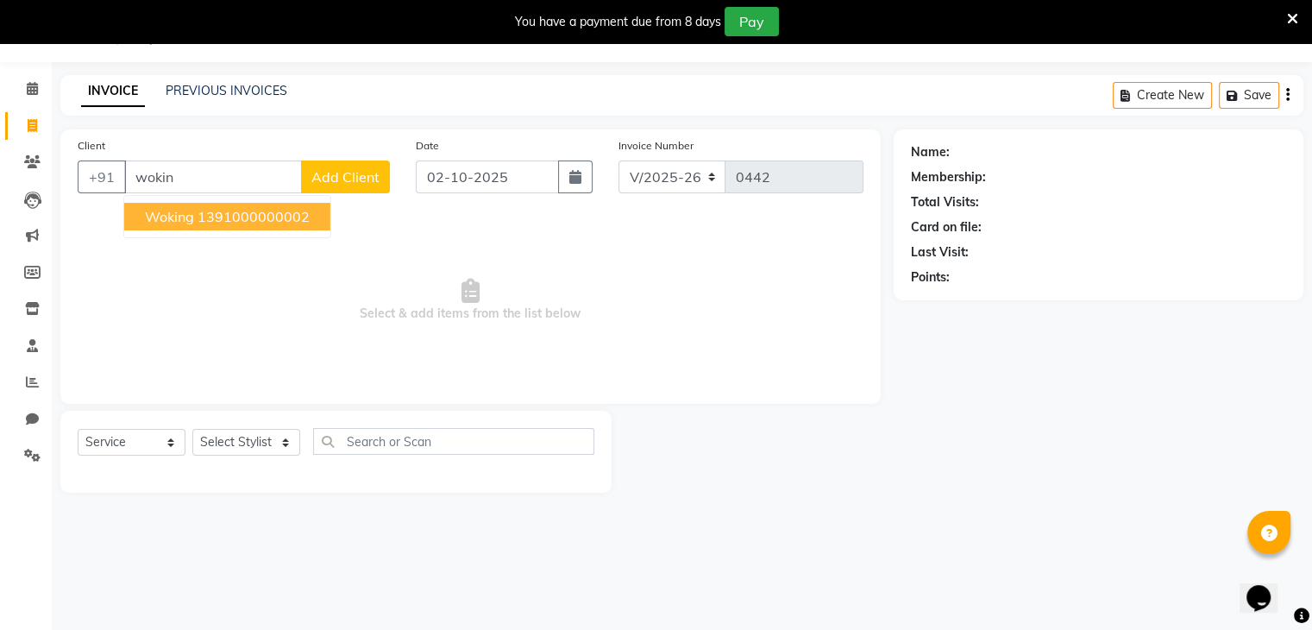
click at [166, 227] on button "woking 1391000000002" at bounding box center [227, 217] width 206 height 28
type input "1391000000002"
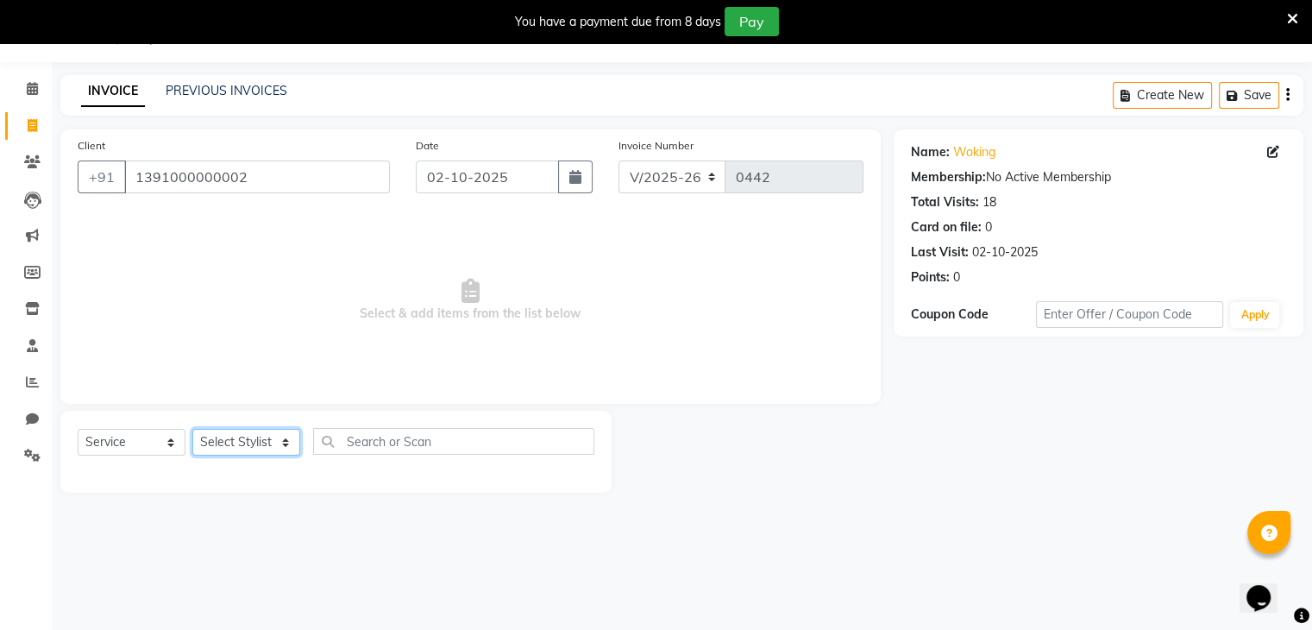
click at [214, 443] on select "Select Stylist [PERSON_NAME] [PERSON_NAME] [MEDICAL_DATA] [PERSON_NAME] [PERSON…" at bounding box center [246, 442] width 108 height 27
select select "90617"
click at [192, 430] on select "Select Stylist [PERSON_NAME] [PERSON_NAME] [MEDICAL_DATA] [PERSON_NAME] [PERSON…" at bounding box center [246, 442] width 108 height 27
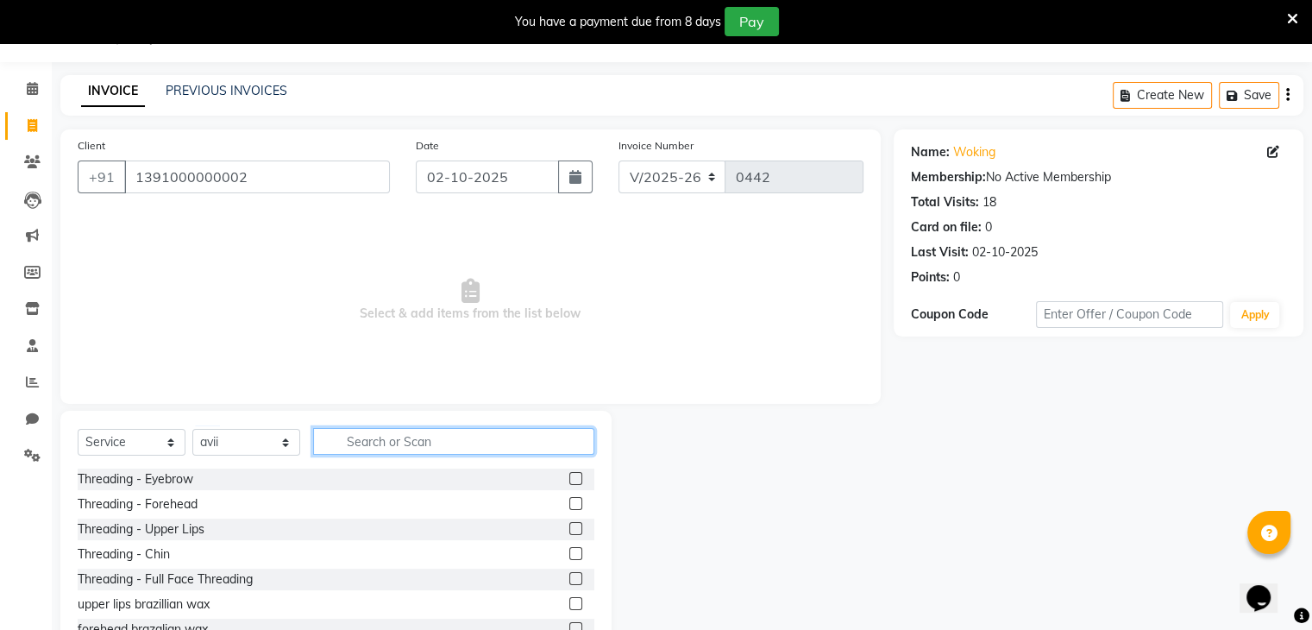
click at [409, 445] on input "text" at bounding box center [453, 441] width 281 height 27
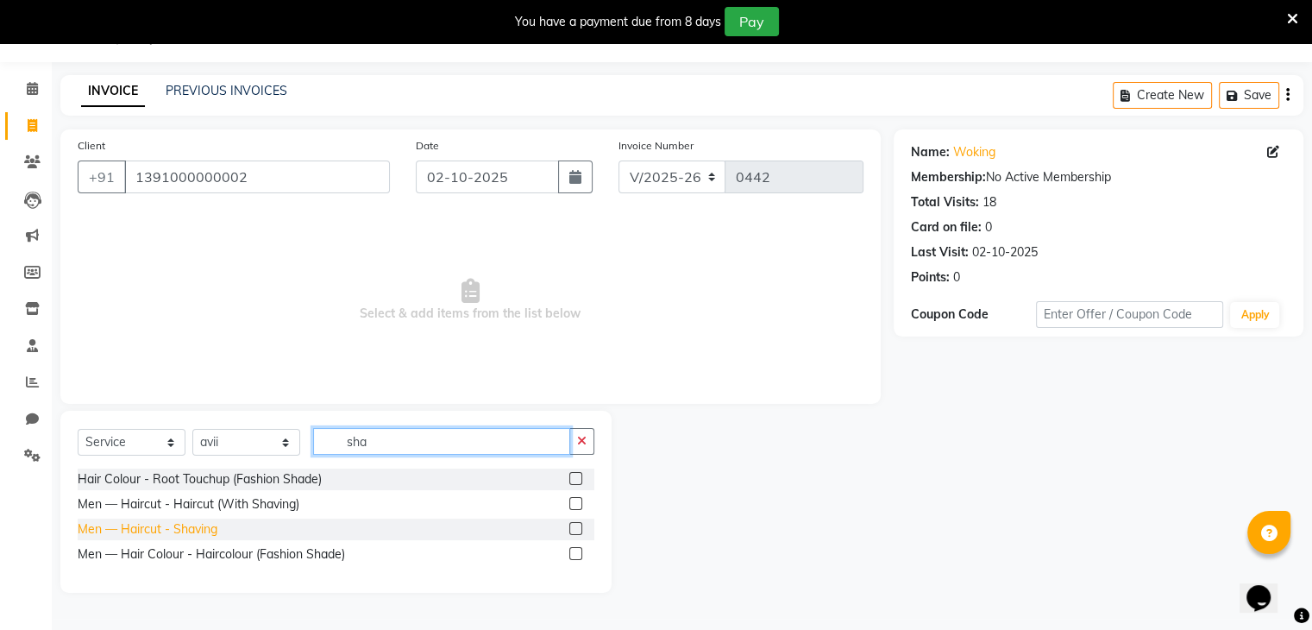
type input "sha"
click at [197, 532] on div "Men — Haircut - Shaving" at bounding box center [148, 529] width 140 height 18
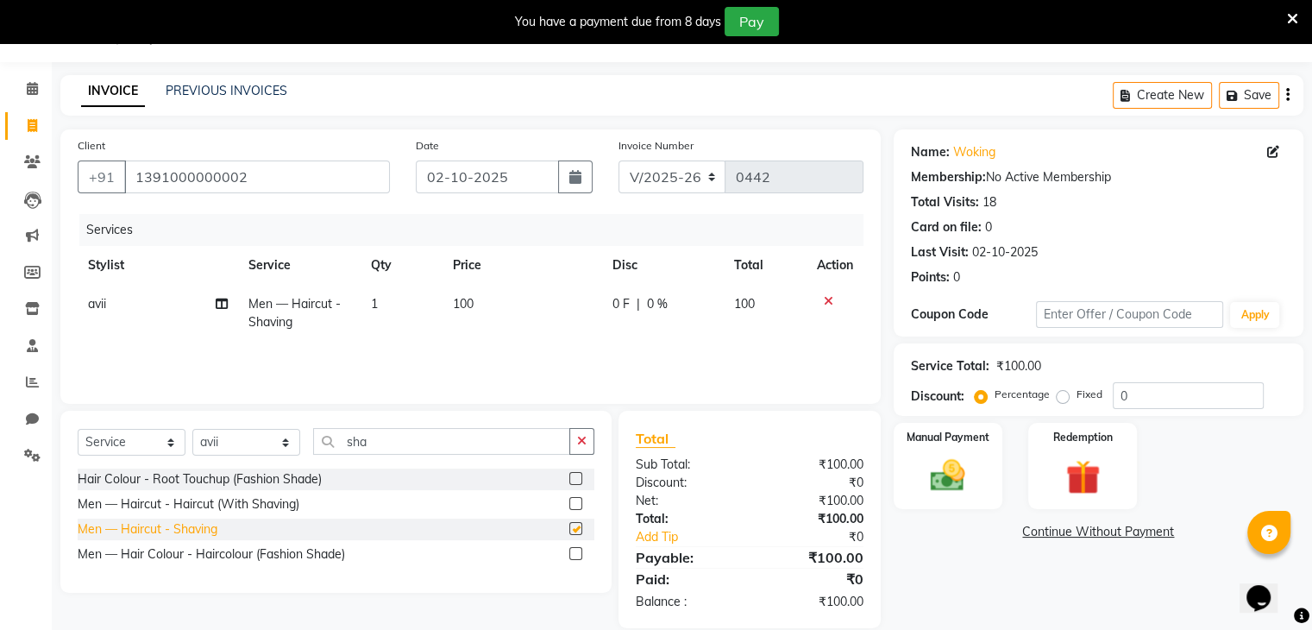
checkbox input "false"
click at [376, 305] on span "1" at bounding box center [374, 304] width 7 height 16
select select "90617"
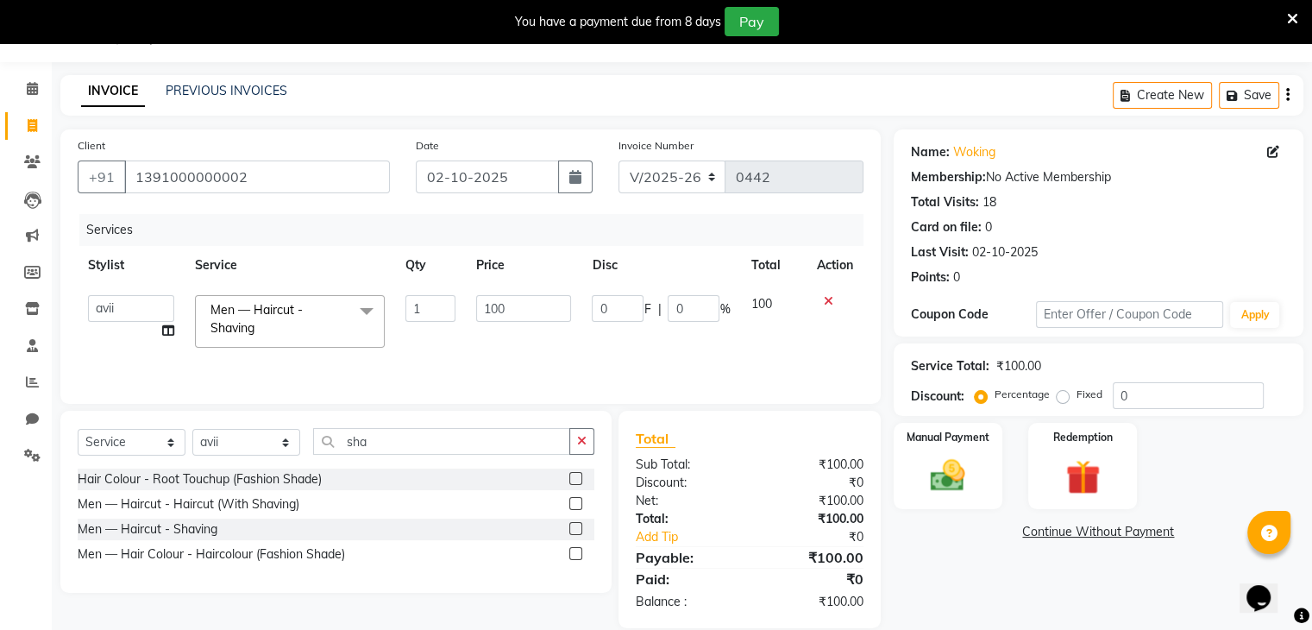
scroll to position [68, 0]
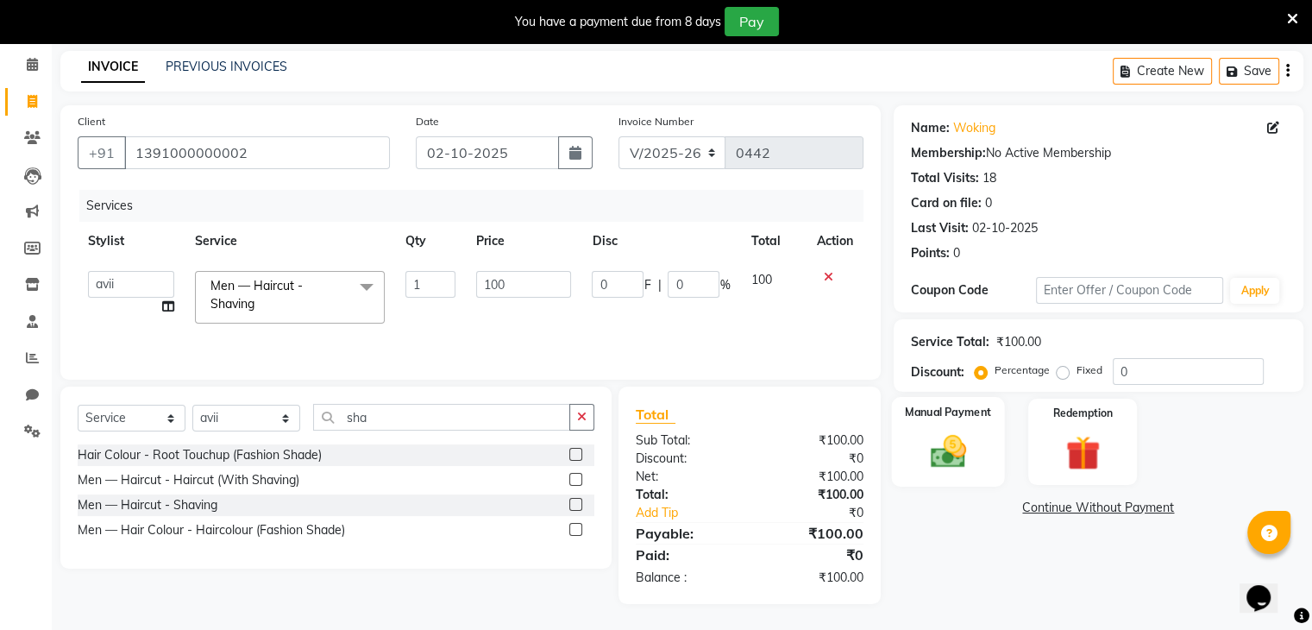
click at [950, 442] on img at bounding box center [948, 451] width 58 height 41
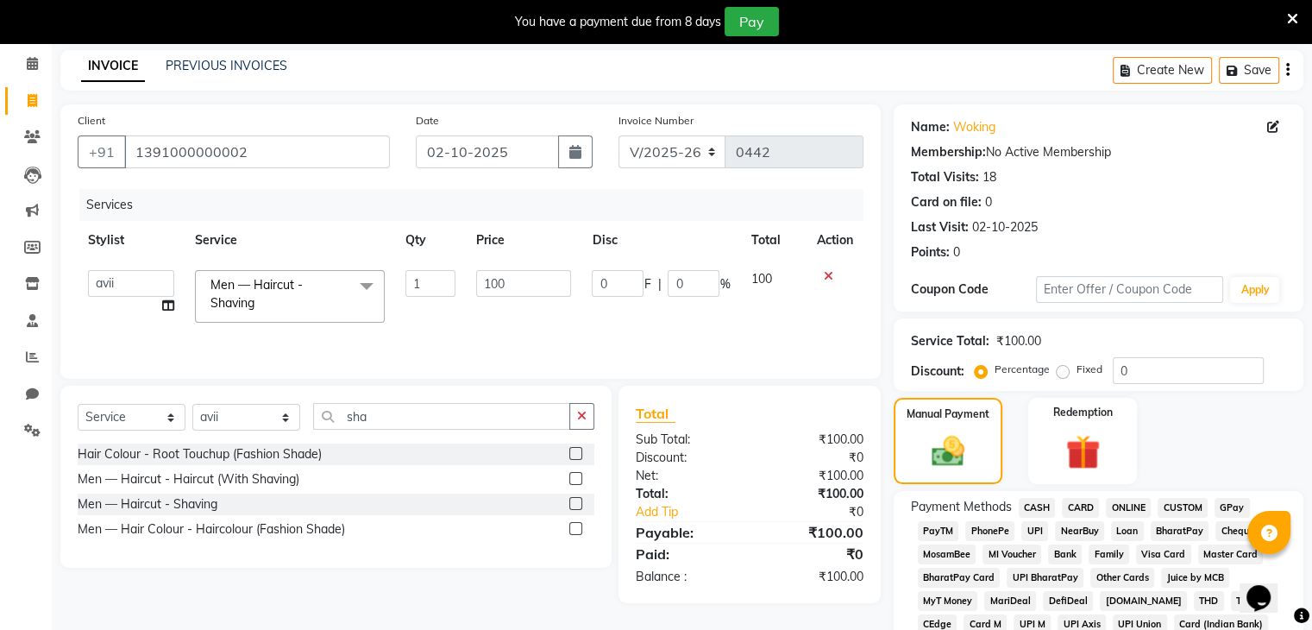
click at [1037, 505] on span "CASH" at bounding box center [1037, 508] width 37 height 20
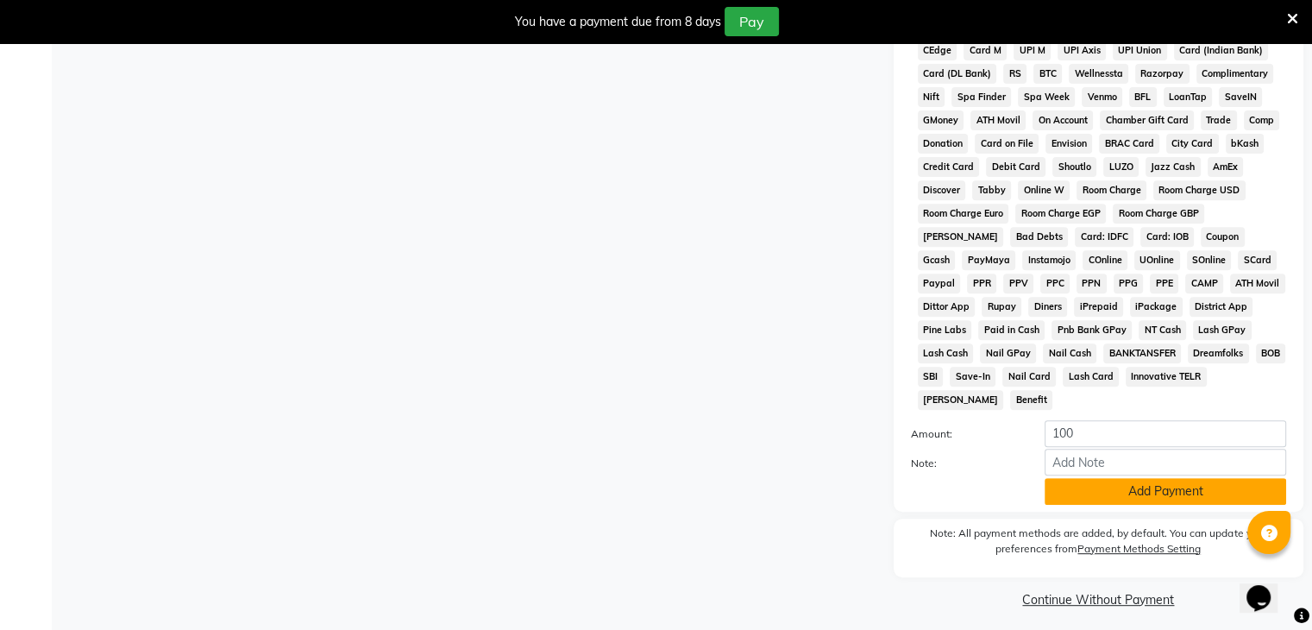
click at [1116, 480] on button "Add Payment" at bounding box center [1164, 491] width 241 height 27
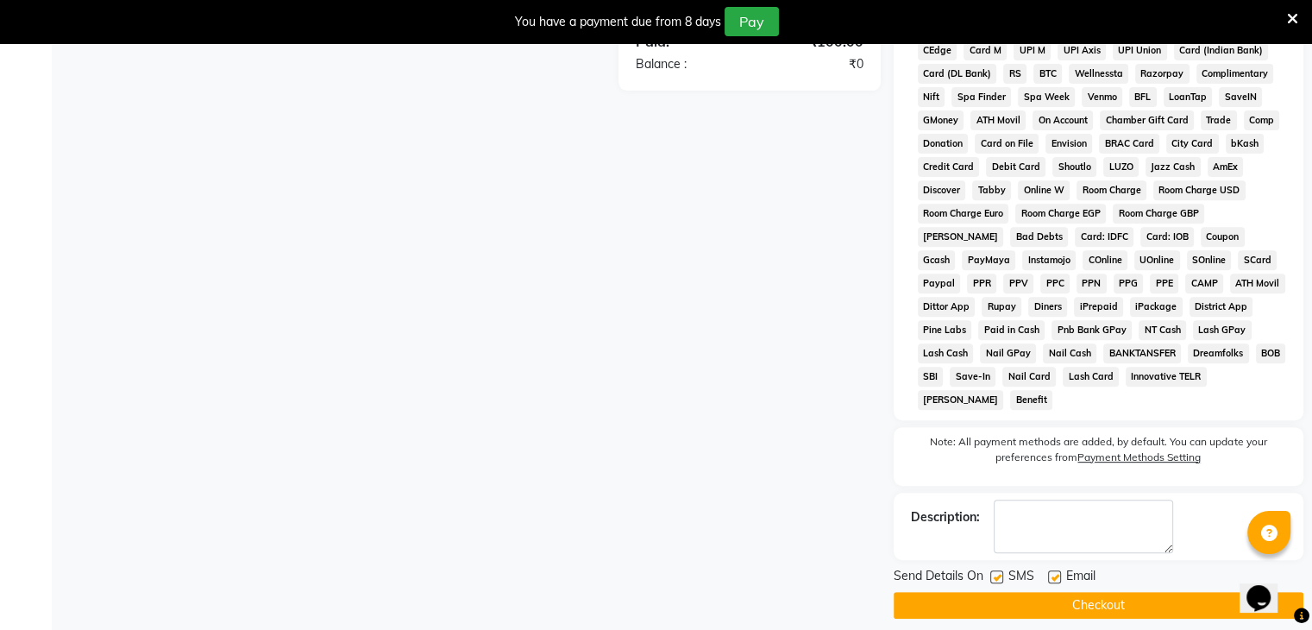
click at [1095, 598] on button "Checkout" at bounding box center [1099, 605] width 410 height 27
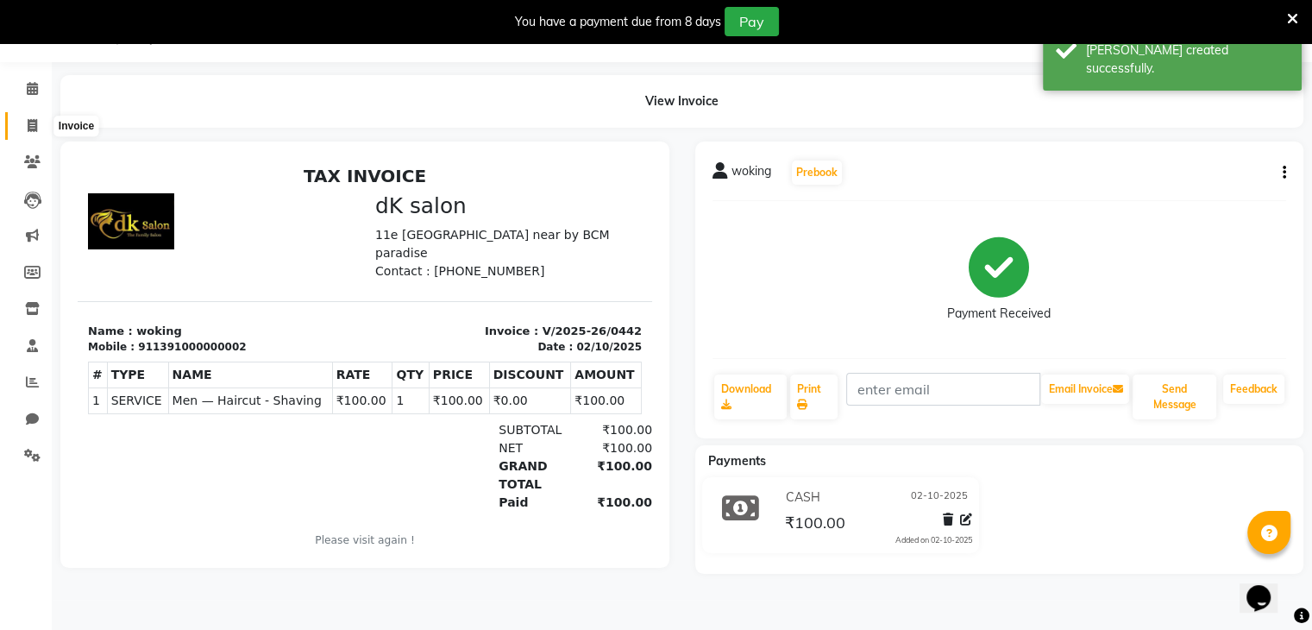
click at [28, 129] on icon at bounding box center [32, 125] width 9 height 13
select select "8913"
select select "service"
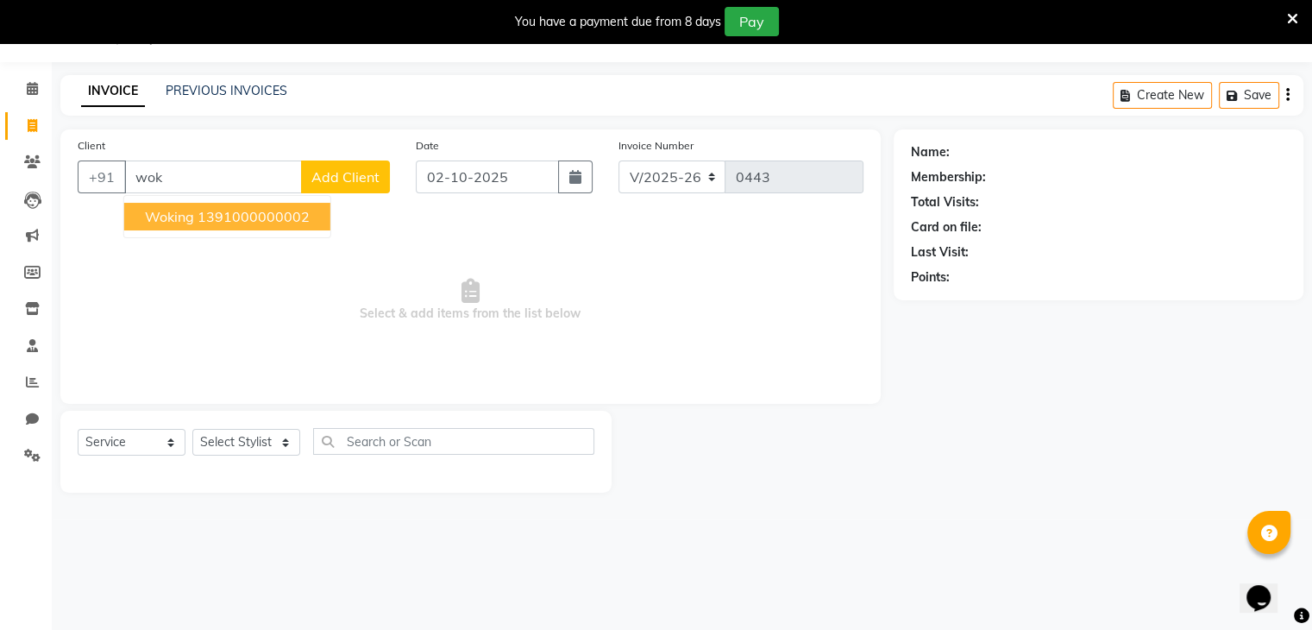
click at [266, 213] on ngb-highlight "1391000000002" at bounding box center [254, 216] width 112 height 17
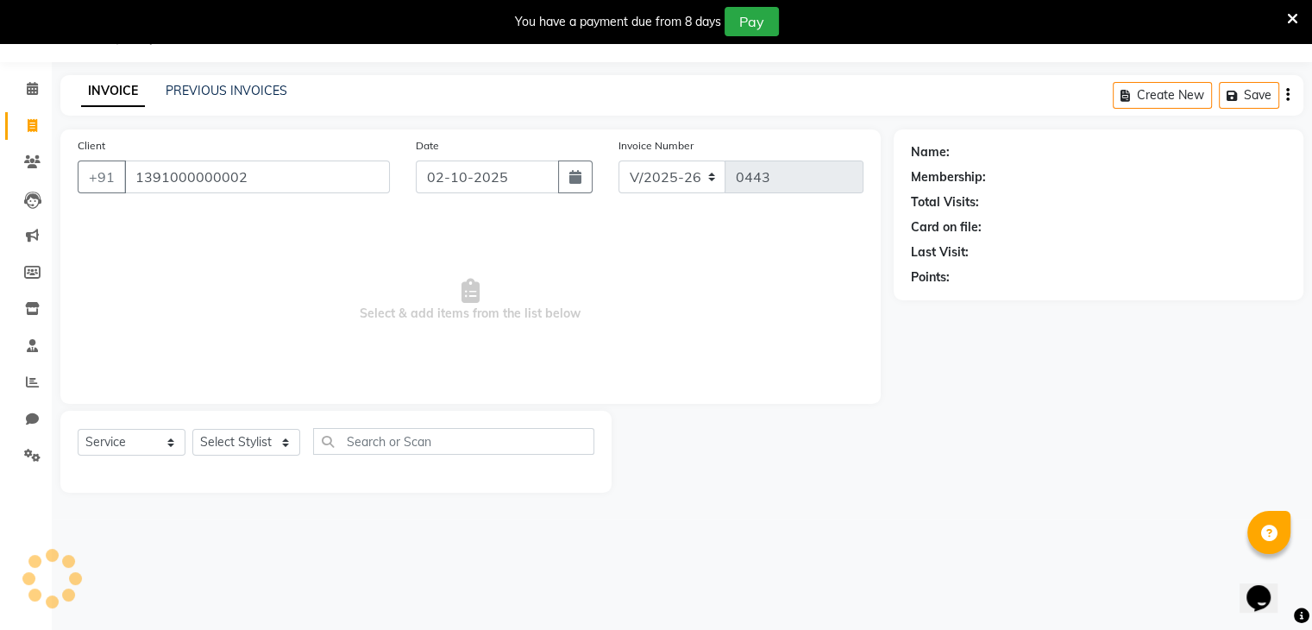
type input "1391000000002"
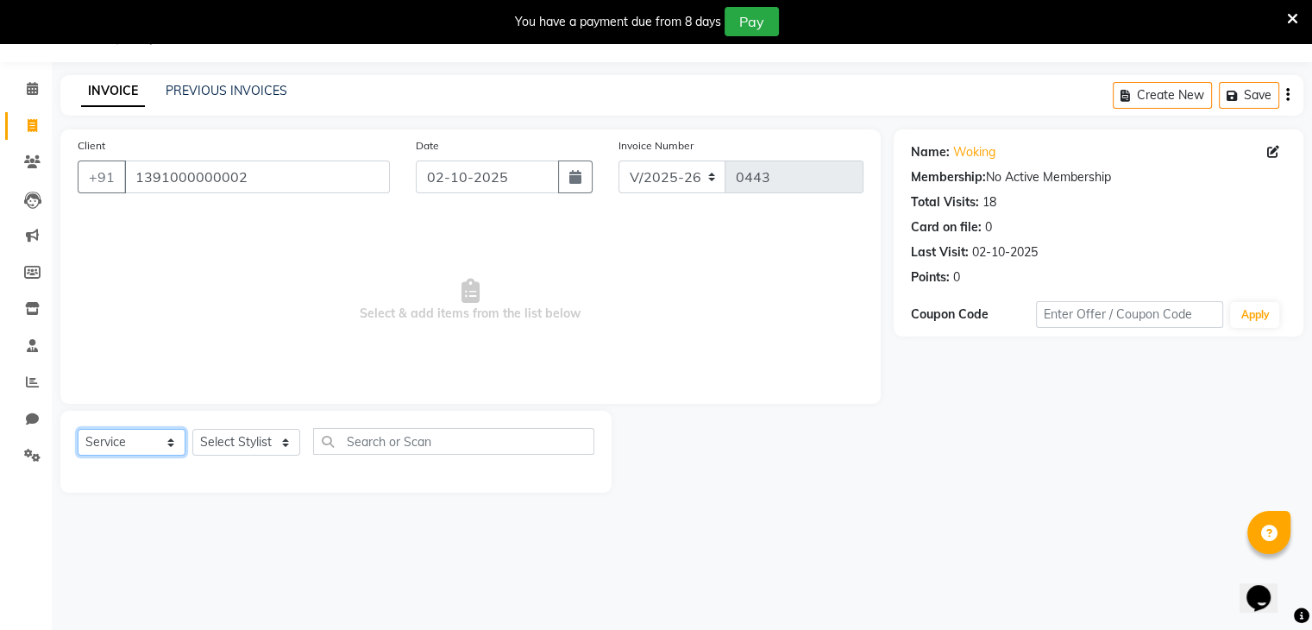
drag, startPoint x: 122, startPoint y: 448, endPoint x: 224, endPoint y: 444, distance: 101.8
click at [224, 444] on div "Select Service Product Membership Package Voucher Prepaid Gift Card Select Styl…" at bounding box center [336, 448] width 517 height 41
click at [224, 444] on select "Select Stylist [PERSON_NAME] [PERSON_NAME] [MEDICAL_DATA] [PERSON_NAME] [PERSON…" at bounding box center [246, 442] width 108 height 27
select select "90617"
click at [192, 430] on select "Select Stylist [PERSON_NAME] [PERSON_NAME] [MEDICAL_DATA] [PERSON_NAME] [PERSON…" at bounding box center [246, 442] width 108 height 27
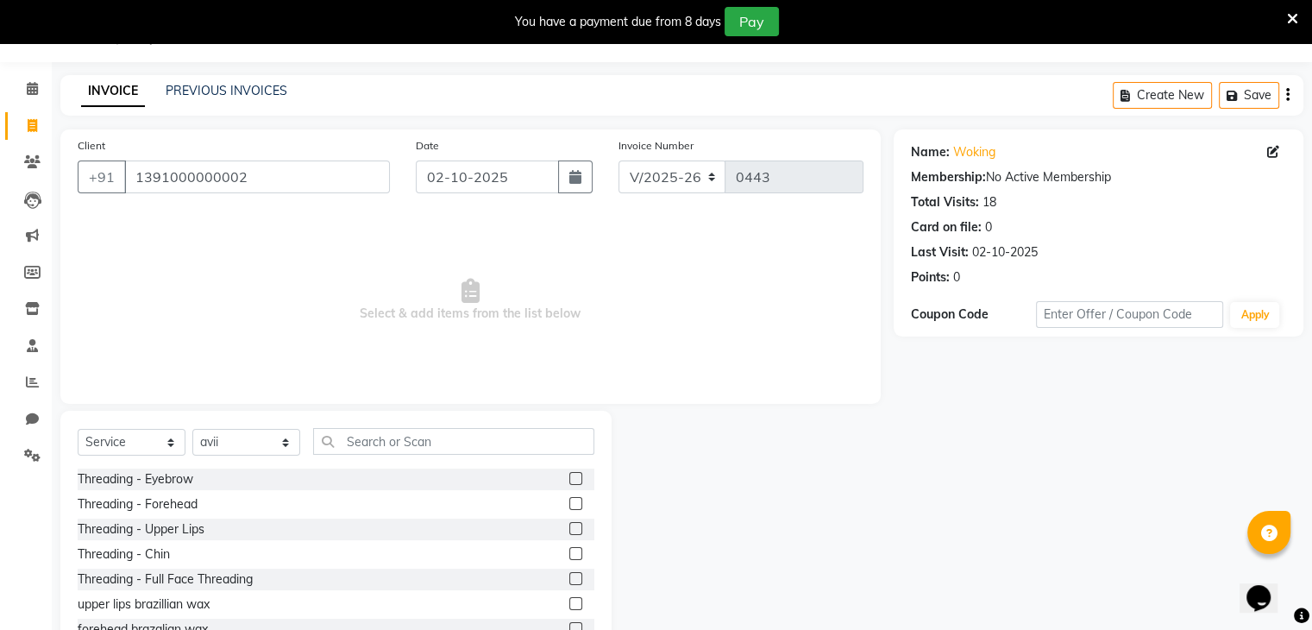
click at [241, 263] on span "Select & add items from the list below" at bounding box center [471, 300] width 786 height 172
click at [386, 436] on input "text" at bounding box center [453, 441] width 281 height 27
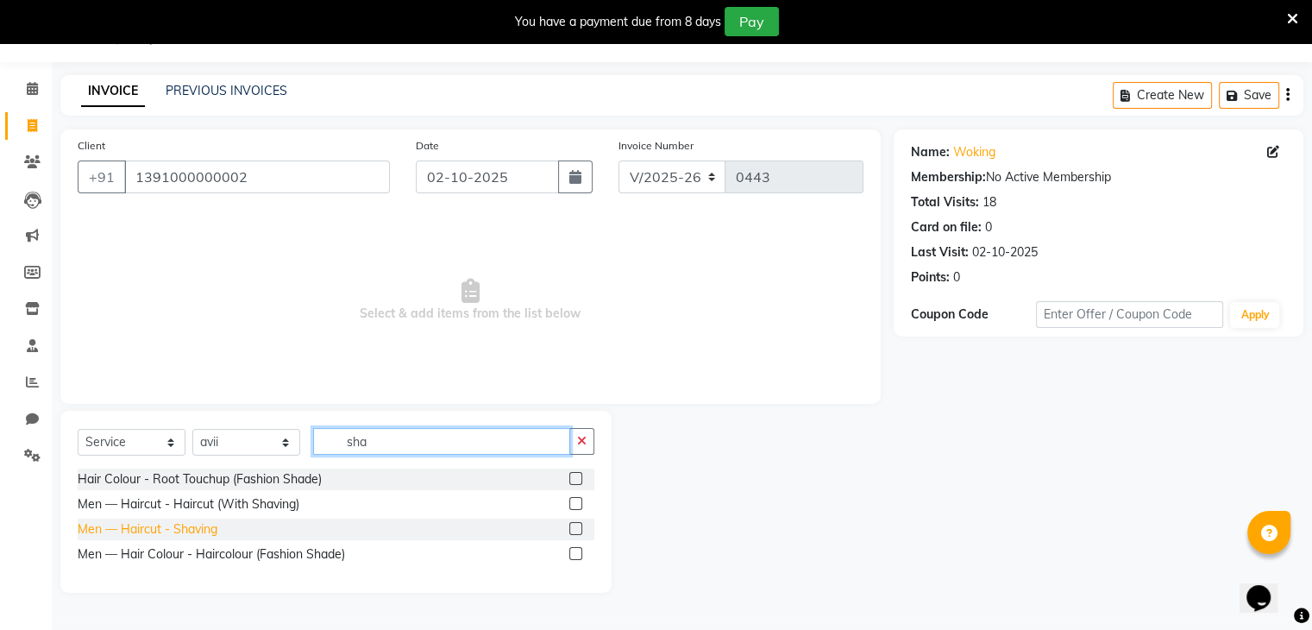
type input "sha"
click at [190, 529] on div "Men — Haircut - Shaving" at bounding box center [148, 529] width 140 height 18
checkbox input "false"
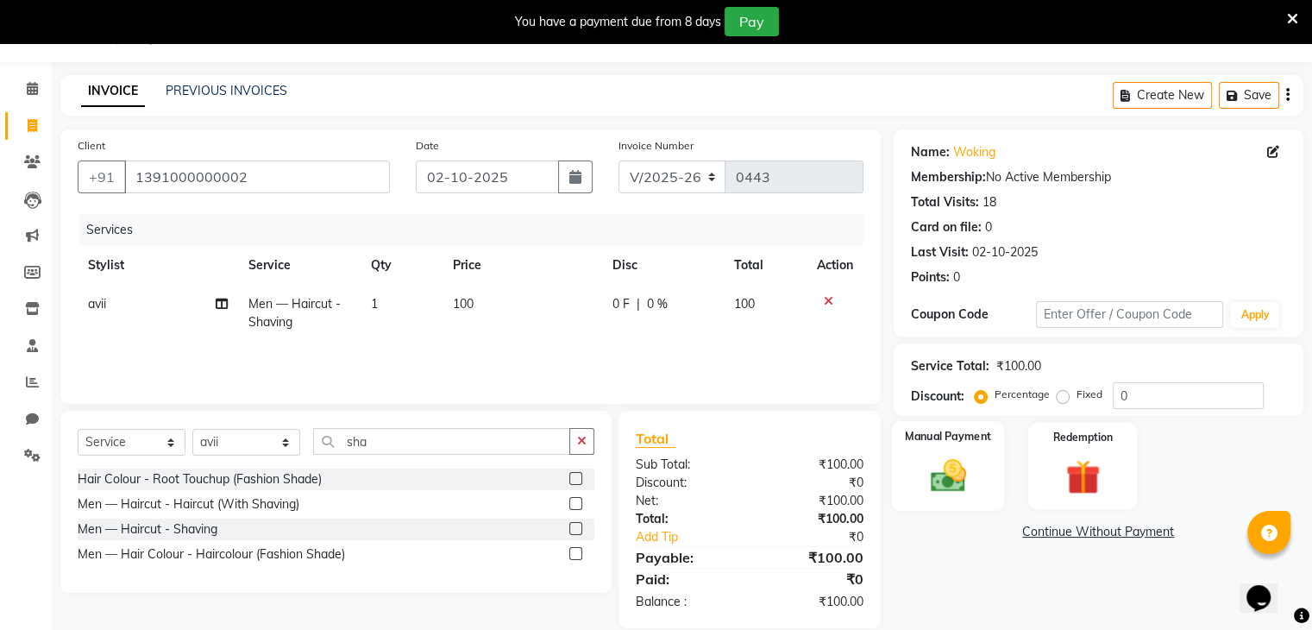
click at [950, 486] on img at bounding box center [948, 475] width 58 height 41
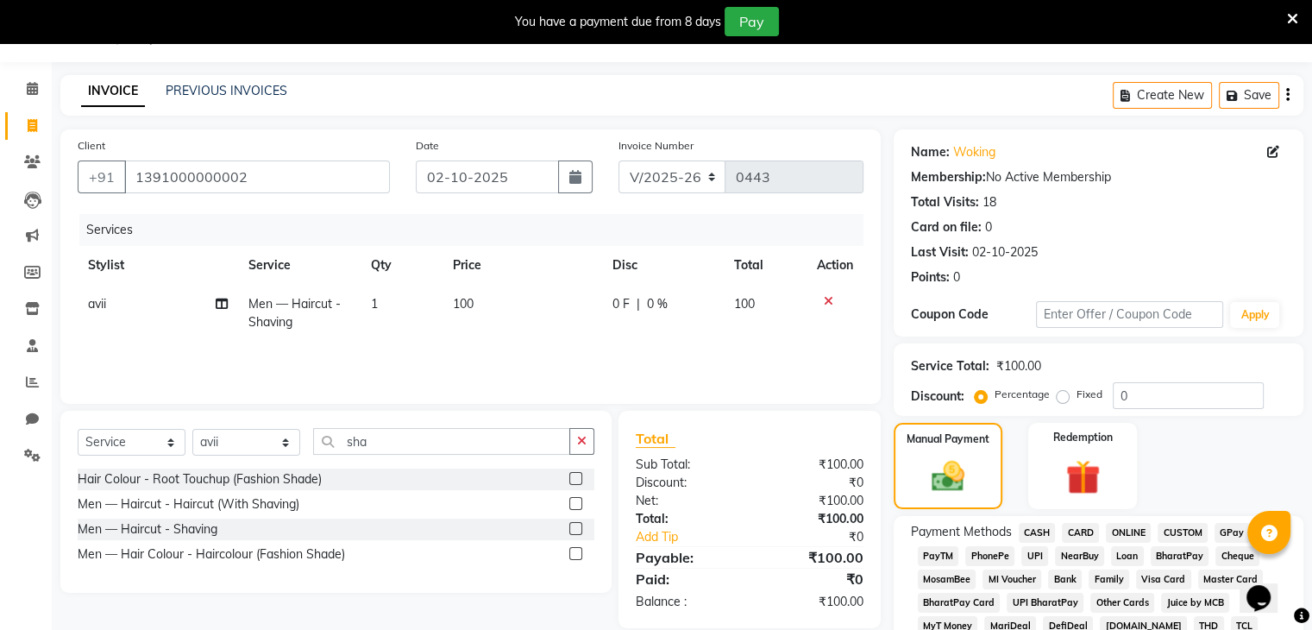
click at [1035, 531] on span "CASH" at bounding box center [1037, 533] width 37 height 20
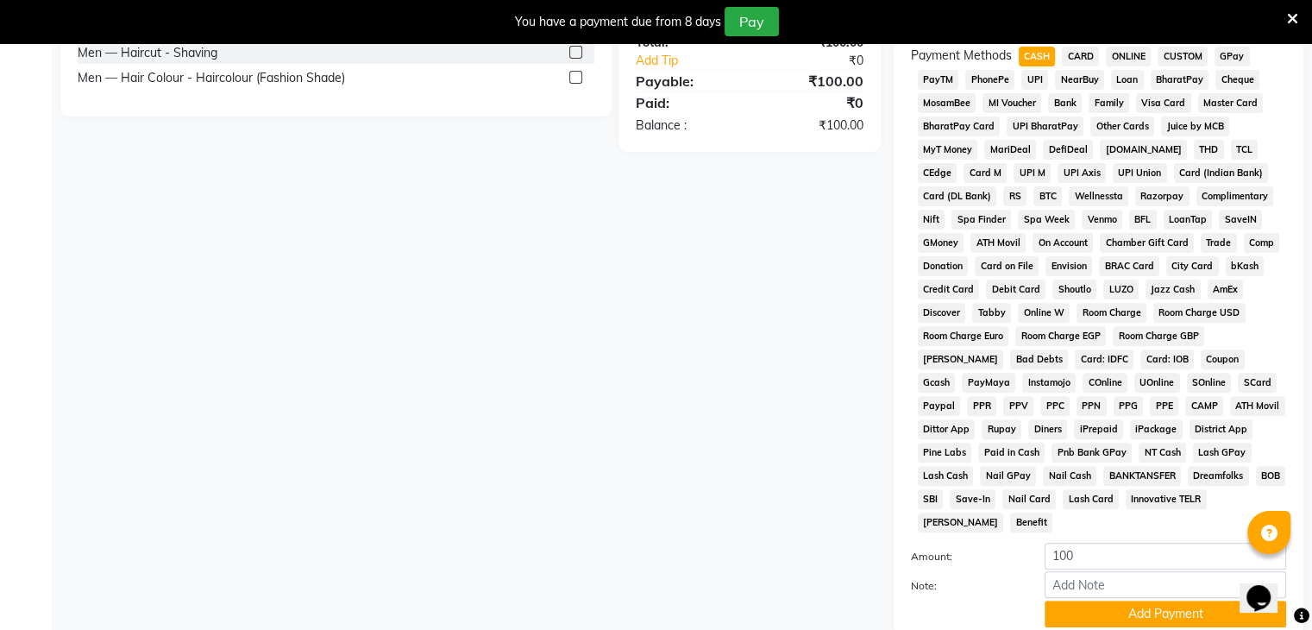
scroll to position [642, 0]
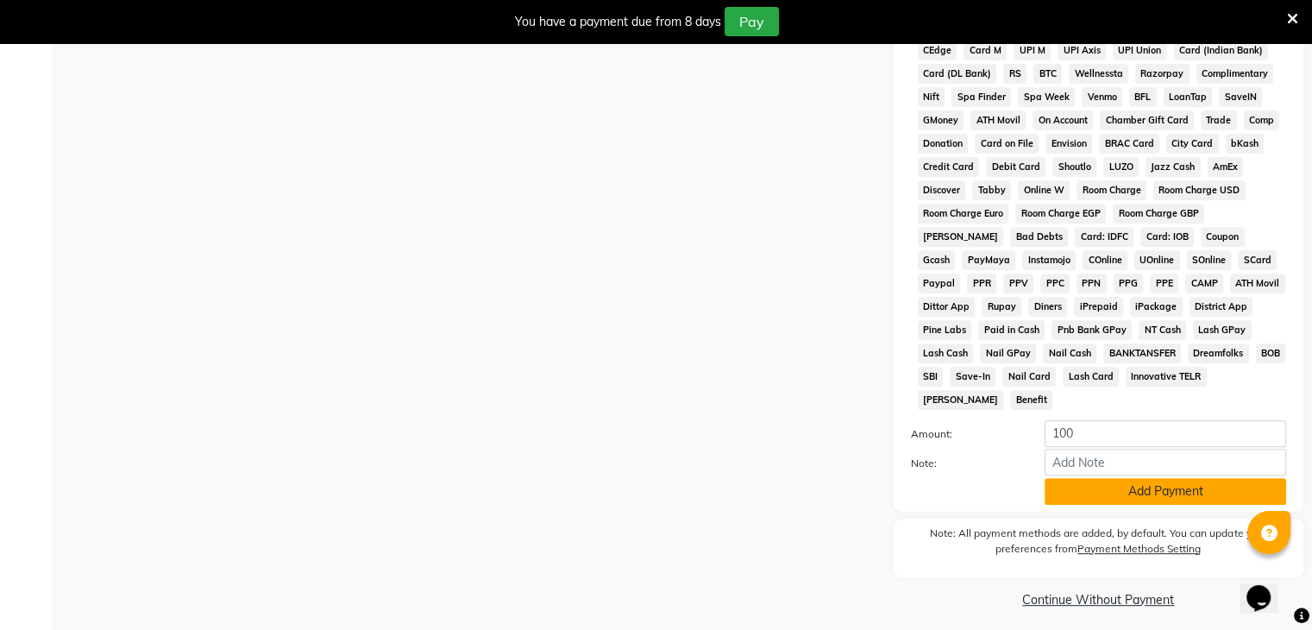
click at [1130, 486] on button "Add Payment" at bounding box center [1164, 491] width 241 height 27
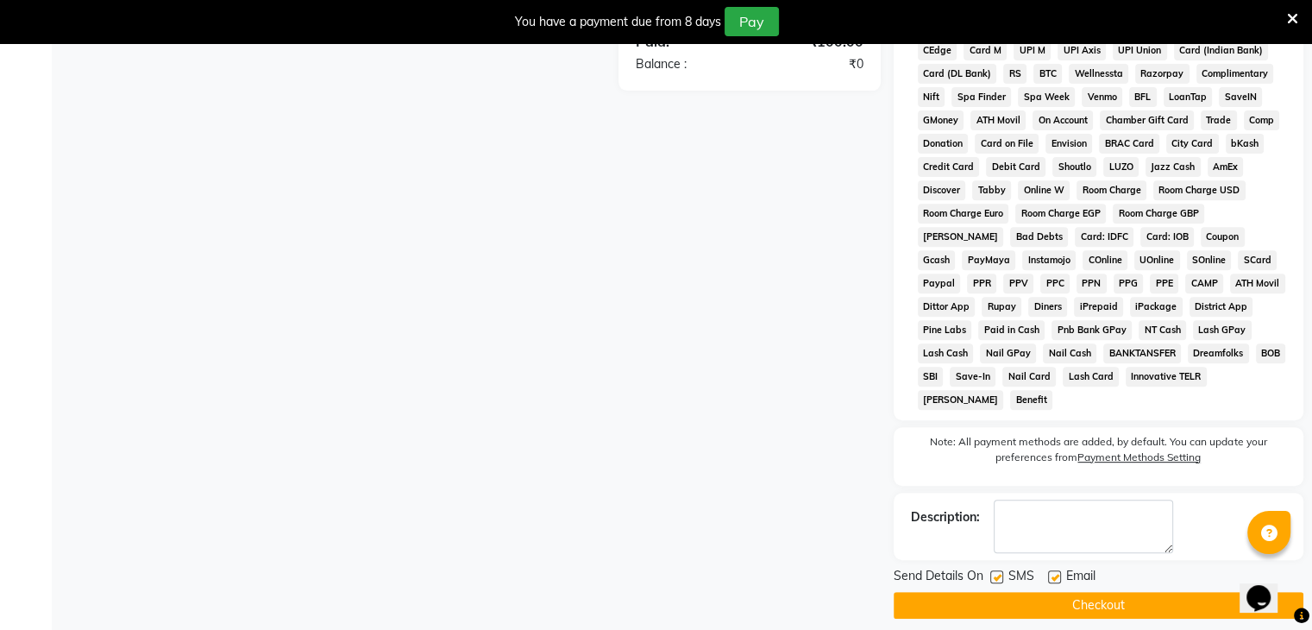
click at [1111, 593] on button "Checkout" at bounding box center [1099, 605] width 410 height 27
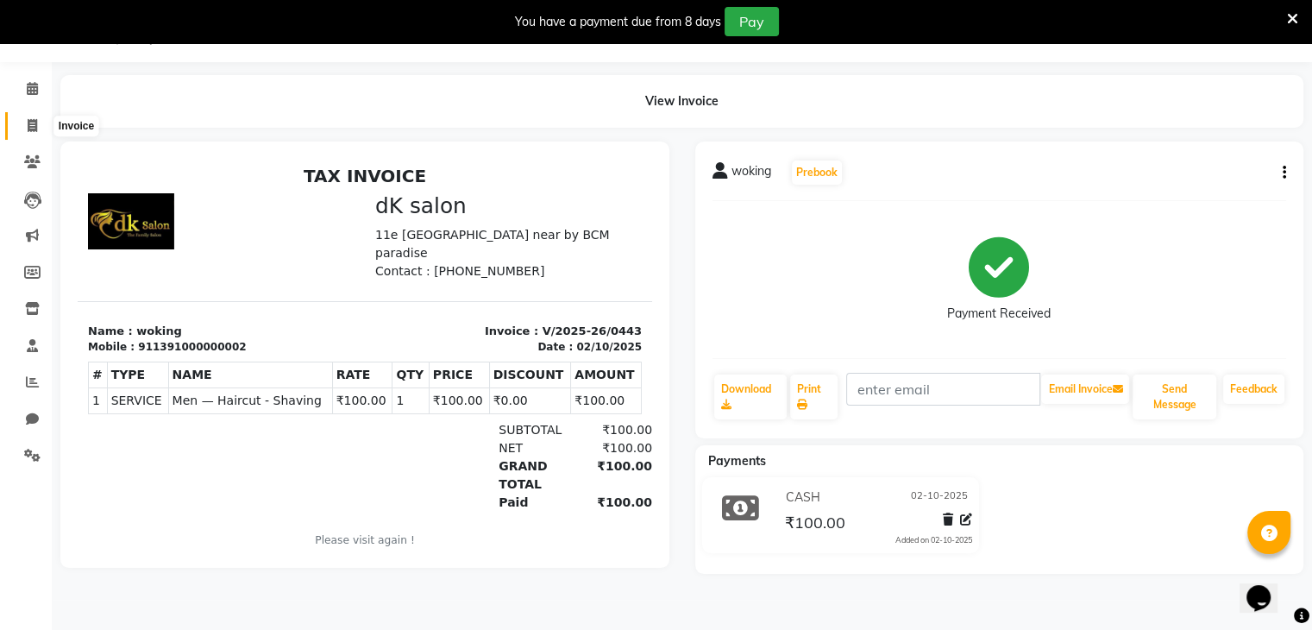
click at [31, 122] on icon at bounding box center [32, 125] width 9 height 13
select select "8913"
select select "service"
